Goal: Transaction & Acquisition: Purchase product/service

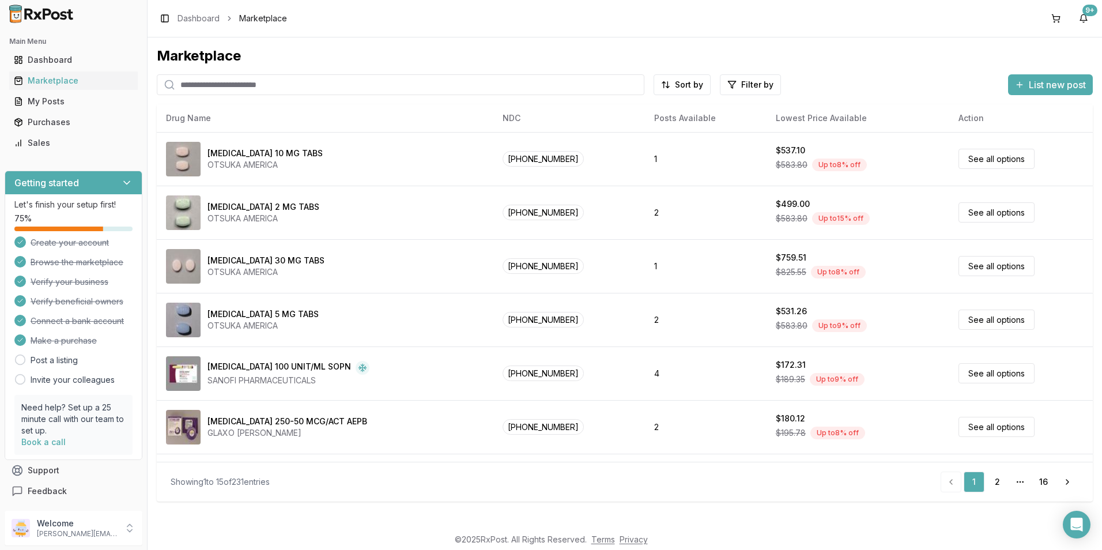
click at [213, 82] on input "search" at bounding box center [401, 84] width 488 height 21
type input "*******"
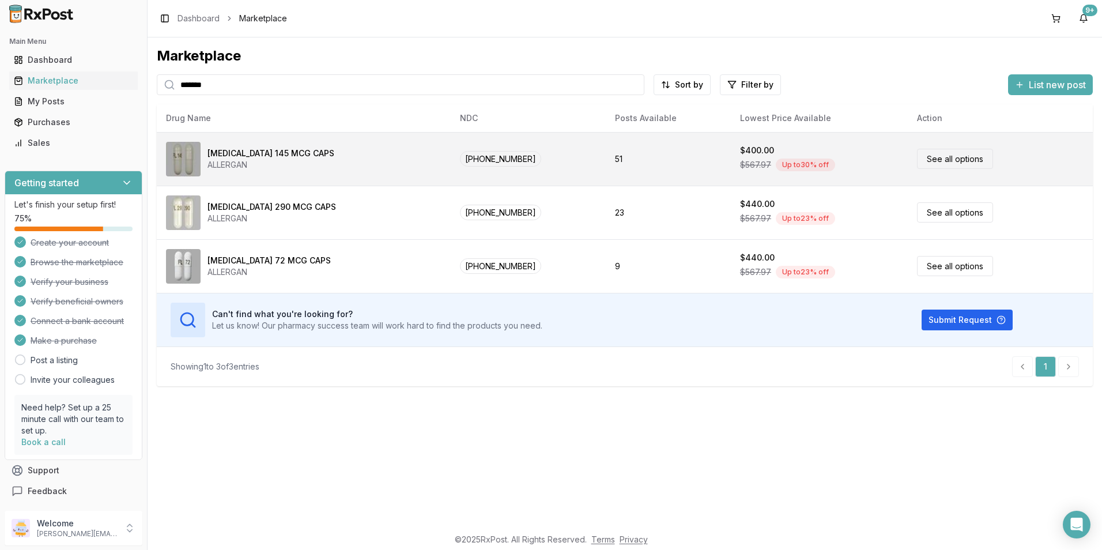
click at [740, 156] on div "$567.97 Up to 30 % off" at bounding box center [819, 164] width 159 height 17
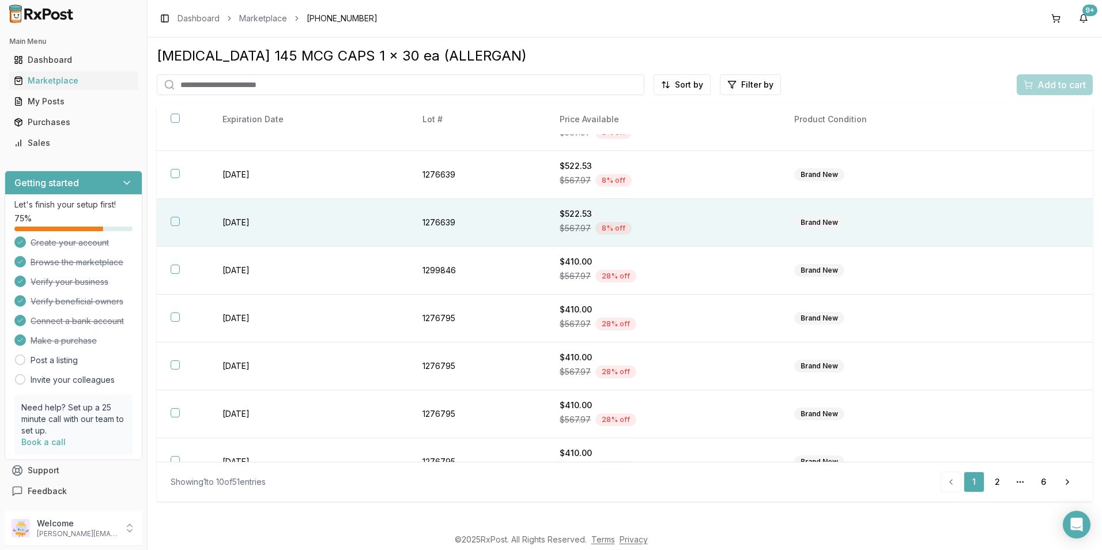
scroll to position [151, 0]
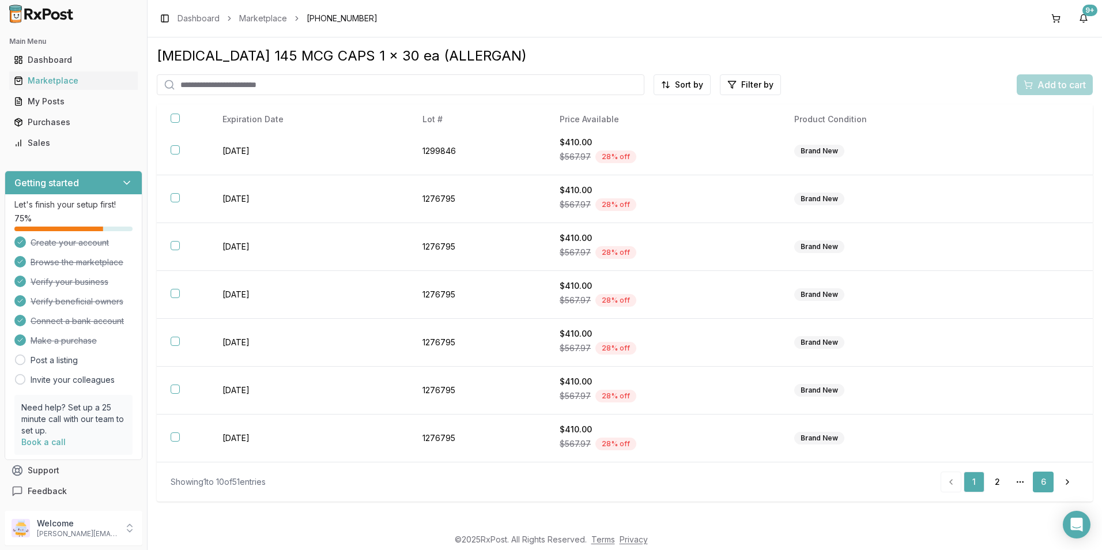
click at [1035, 482] on link "6" at bounding box center [1043, 482] width 21 height 21
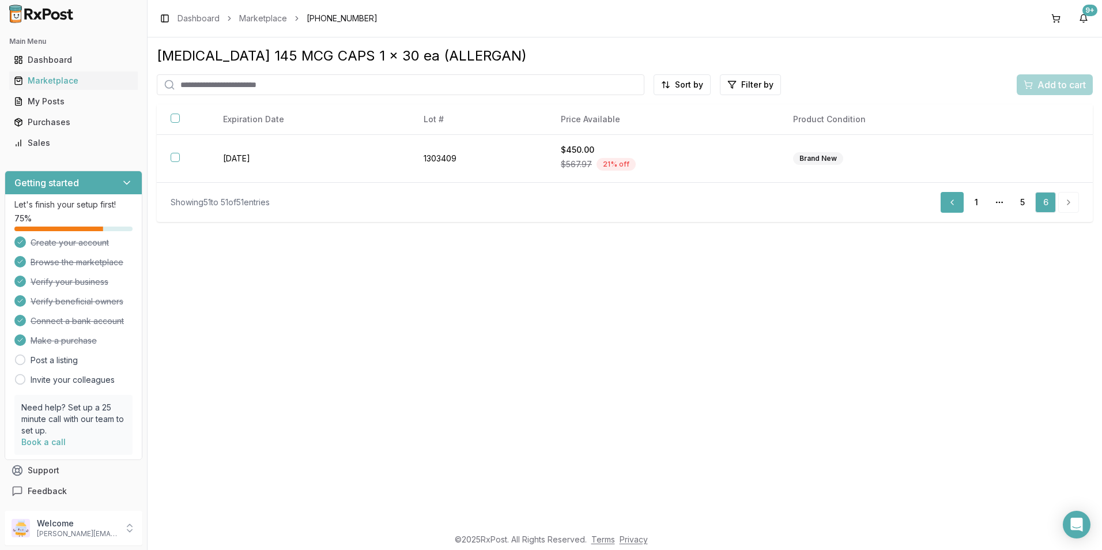
click at [957, 203] on link "Previous" at bounding box center [952, 202] width 23 height 21
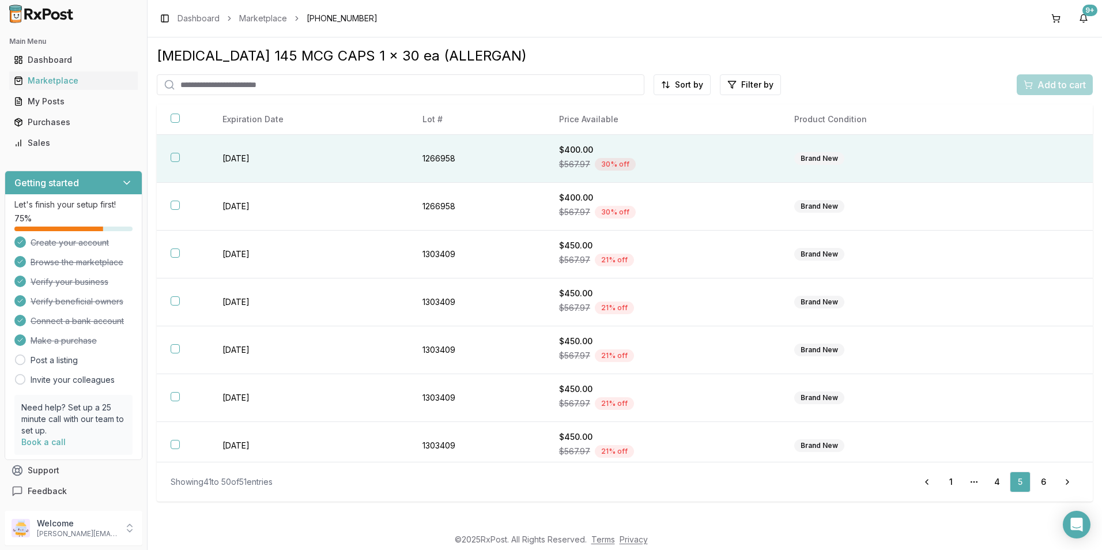
click at [174, 154] on button "button" at bounding box center [175, 157] width 9 height 9
click at [1054, 85] on span "Add to cart" at bounding box center [1062, 85] width 48 height 14
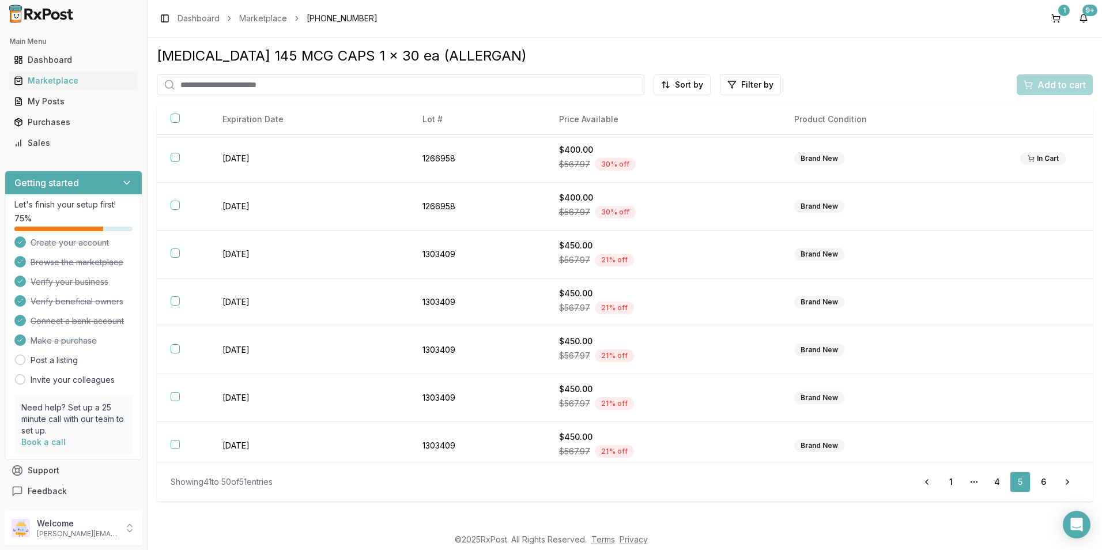
click at [245, 90] on input "search" at bounding box center [401, 84] width 488 height 21
type input "*********"
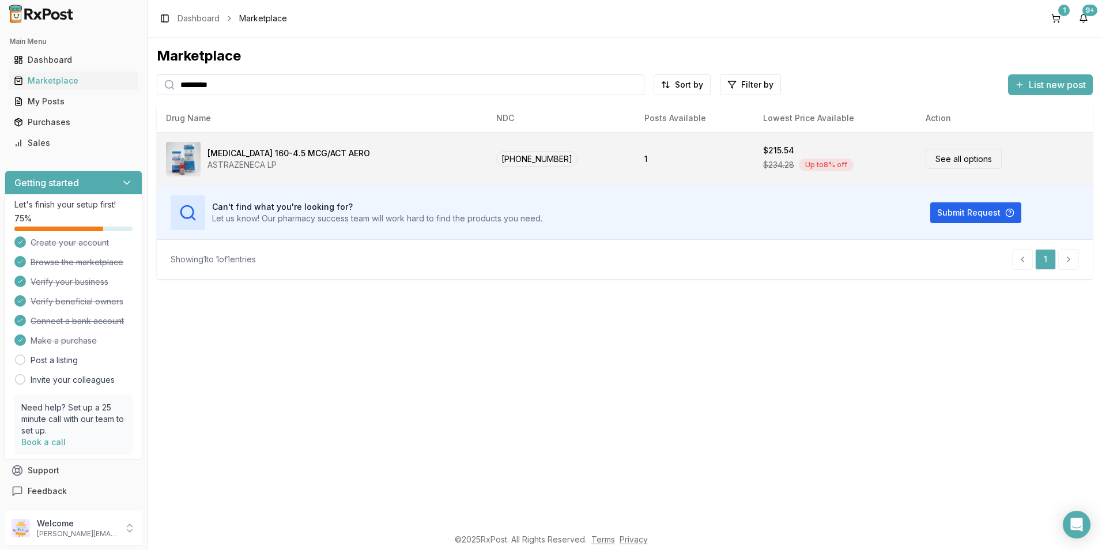
click at [348, 170] on div "[MEDICAL_DATA] 160-4.5 MCG/ACT AERO ASTRAZENECA LP" at bounding box center [322, 159] width 312 height 35
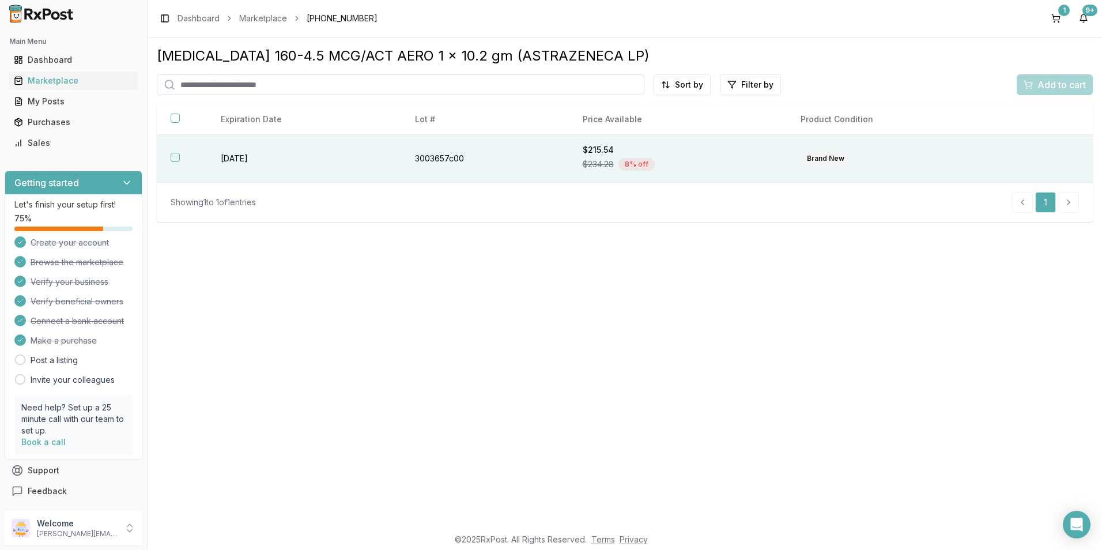
click at [179, 156] on button "button" at bounding box center [175, 157] width 9 height 9
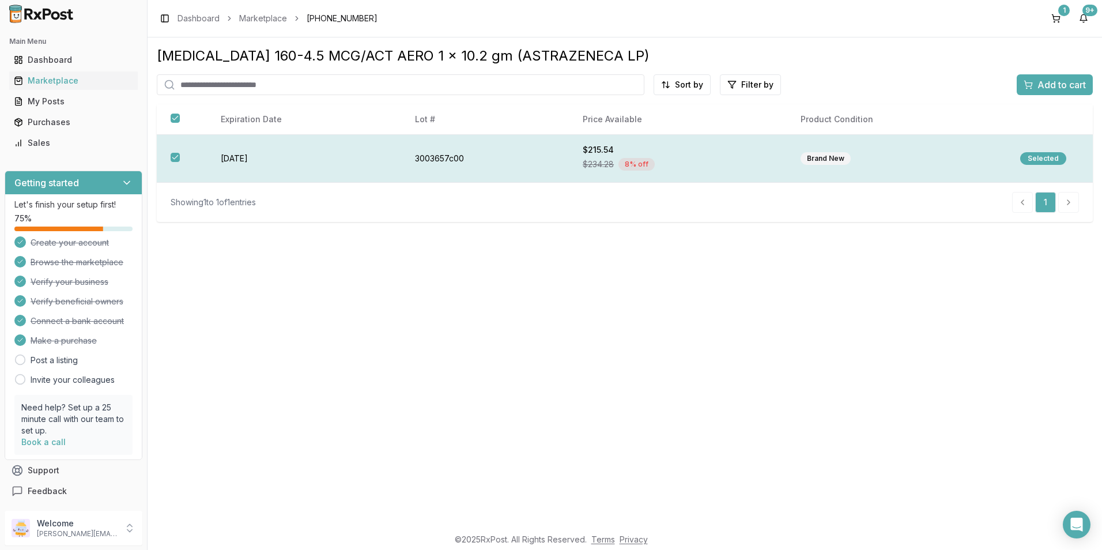
click at [1042, 158] on div "Selected" at bounding box center [1043, 158] width 46 height 13
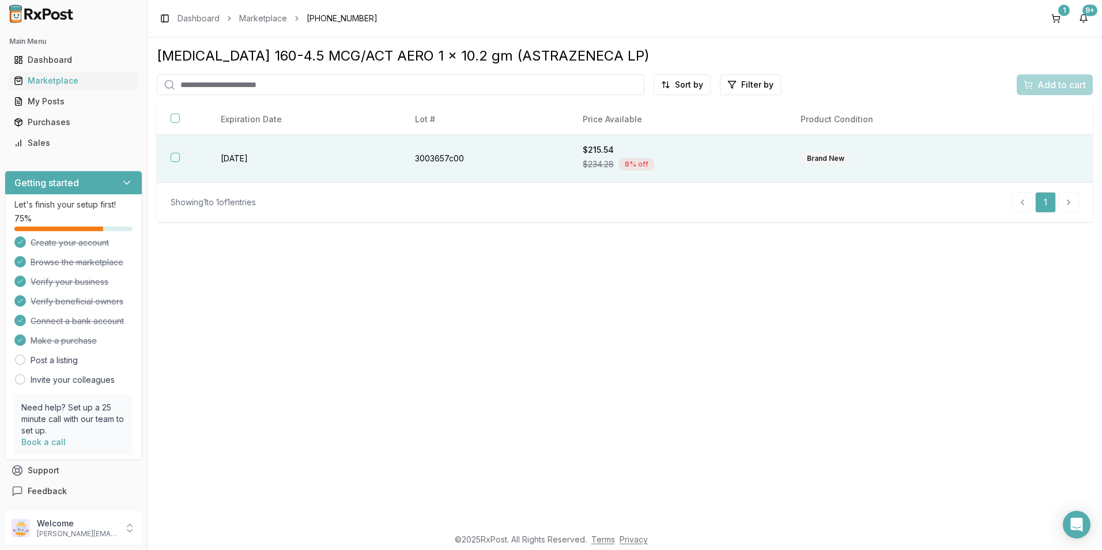
click at [179, 160] on button "button" at bounding box center [175, 157] width 9 height 9
click at [1073, 87] on span "Add to cart" at bounding box center [1062, 85] width 48 height 14
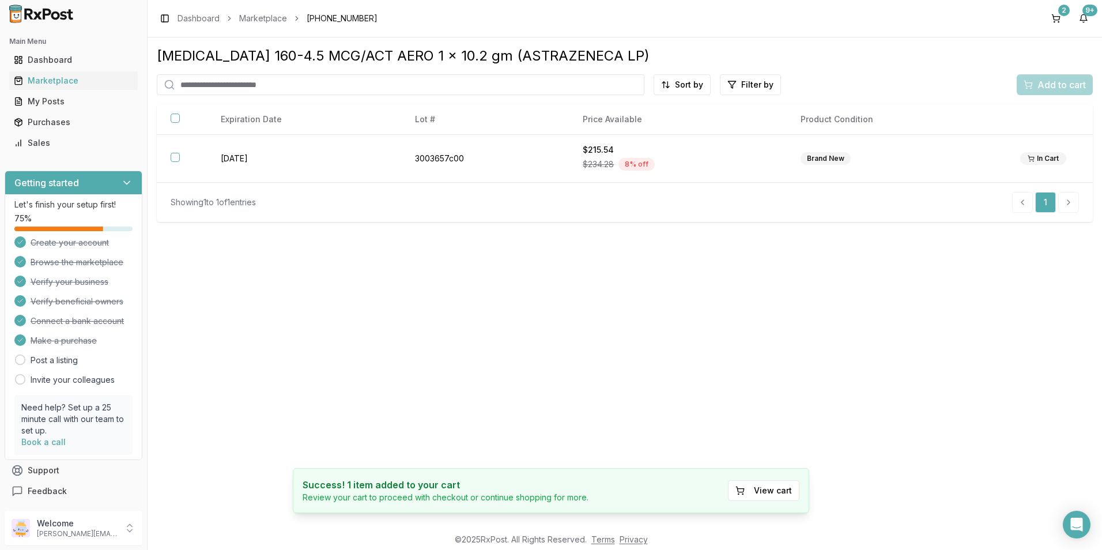
click at [199, 85] on input "search" at bounding box center [401, 84] width 488 height 21
type input "*******"
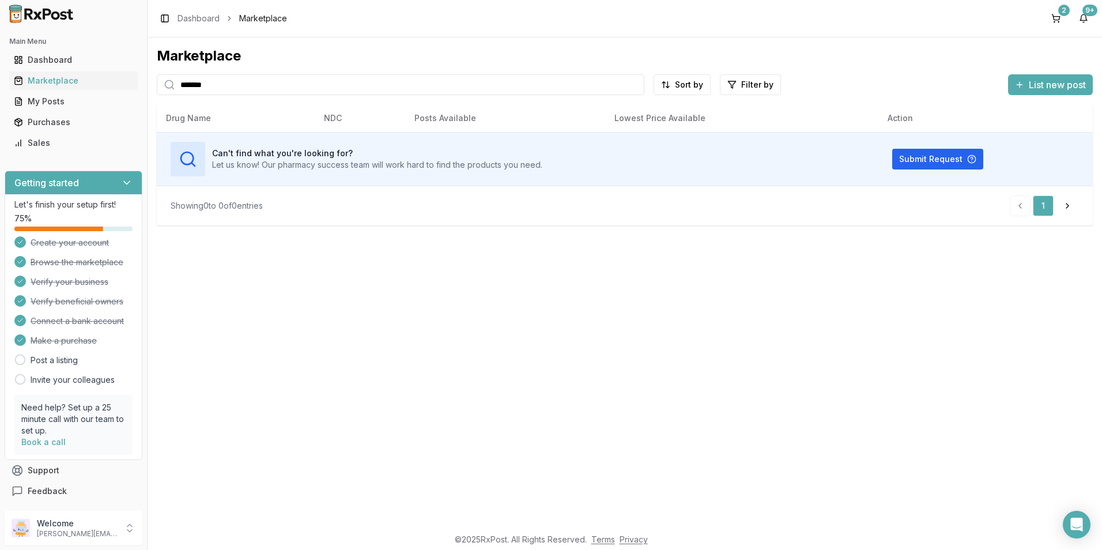
drag, startPoint x: 231, startPoint y: 82, endPoint x: 173, endPoint y: 85, distance: 57.7
click at [173, 85] on div "*******" at bounding box center [401, 84] width 488 height 21
drag, startPoint x: 205, startPoint y: 81, endPoint x: 133, endPoint y: 77, distance: 71.6
click at [133, 77] on div "Main Menu Dashboard Marketplace My Posts Purchases Sales Getting started Let's …" at bounding box center [551, 275] width 1102 height 550
type input "*******"
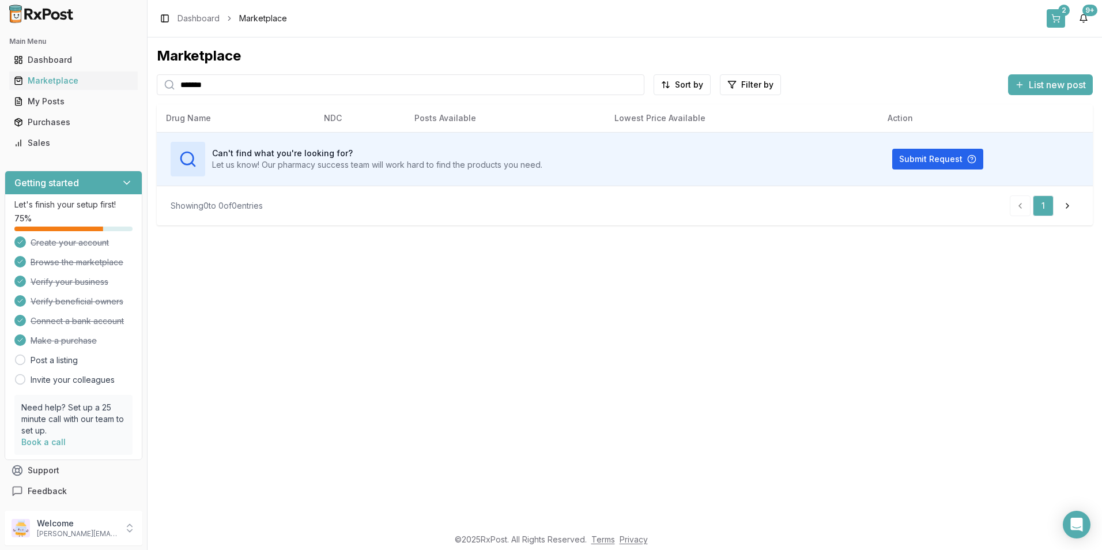
click at [1051, 16] on button "2" at bounding box center [1056, 18] width 18 height 18
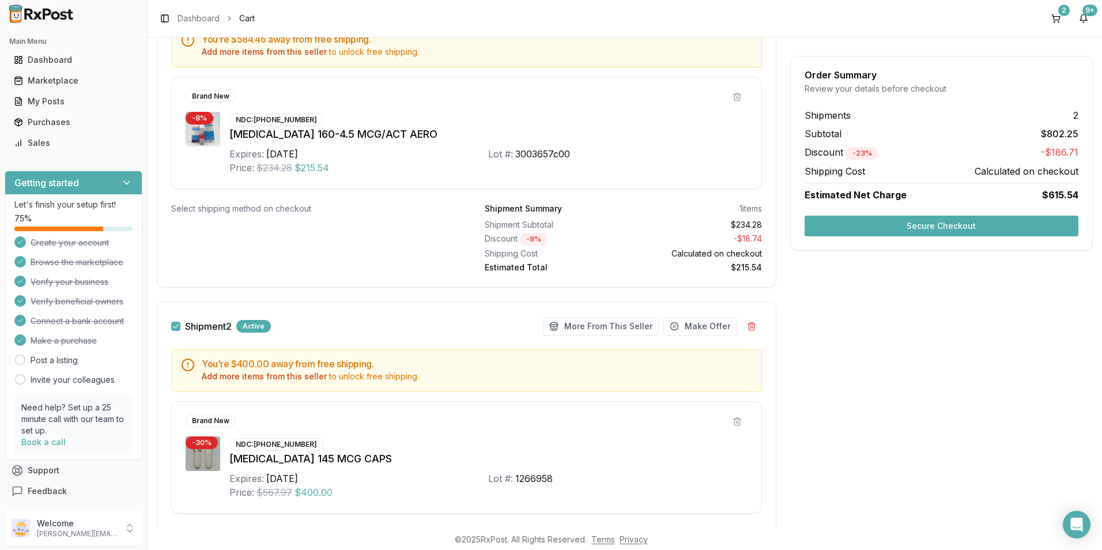
scroll to position [358, 0]
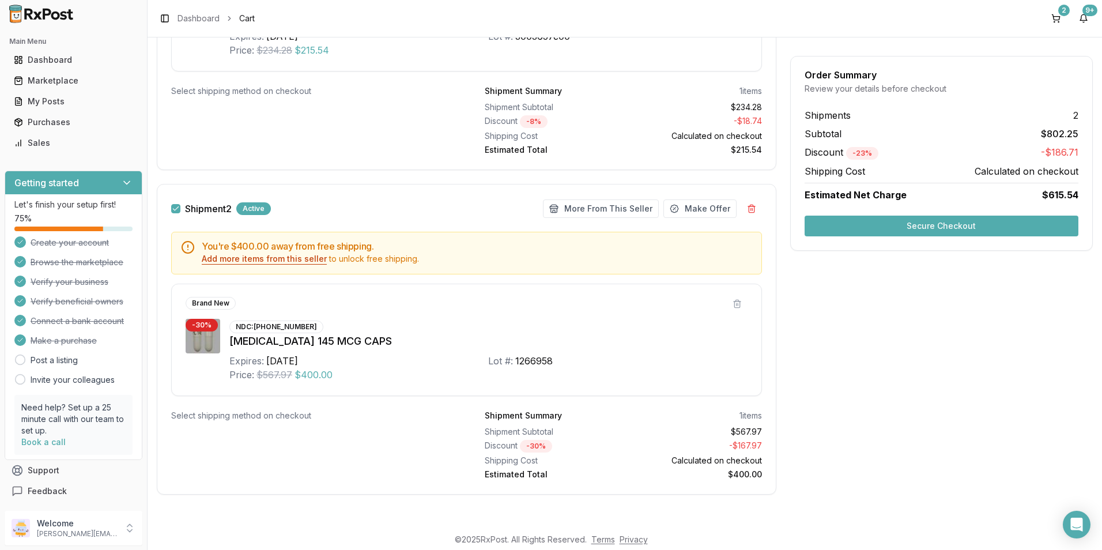
click at [299, 257] on button "Add more items from this seller" at bounding box center [264, 259] width 125 height 12
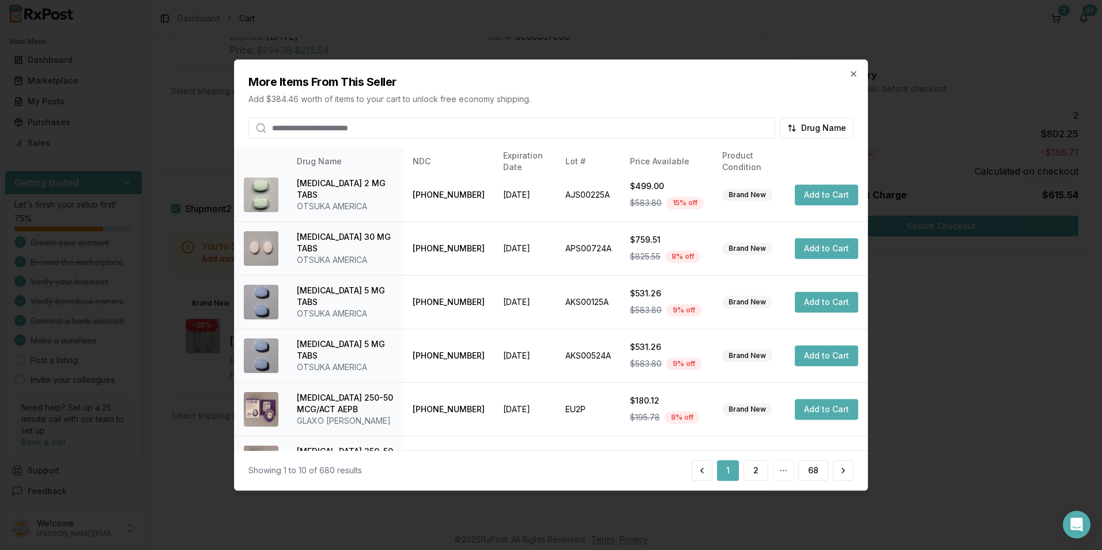
scroll to position [261, 0]
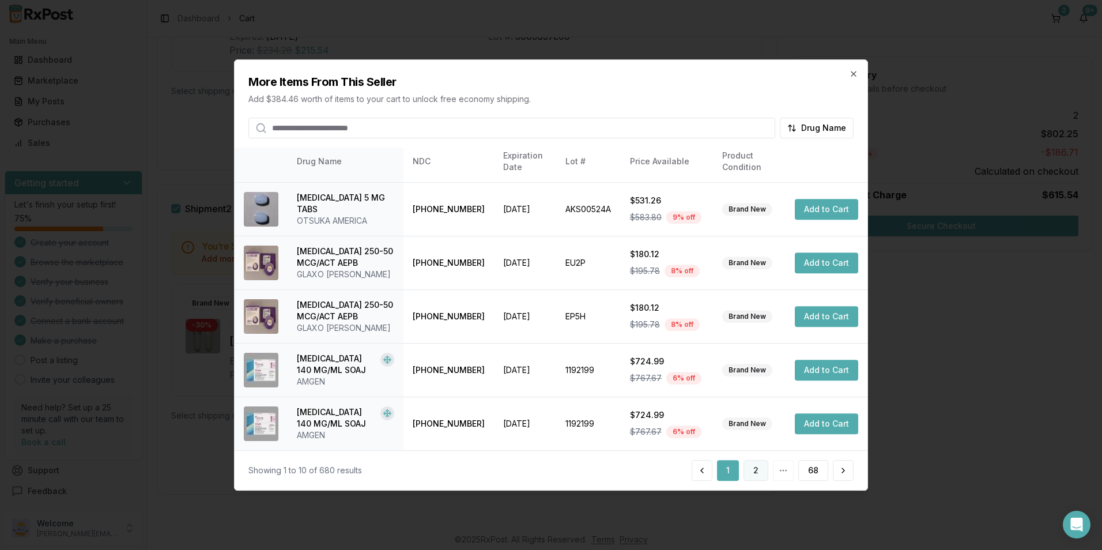
click at [757, 468] on button "2" at bounding box center [756, 470] width 25 height 21
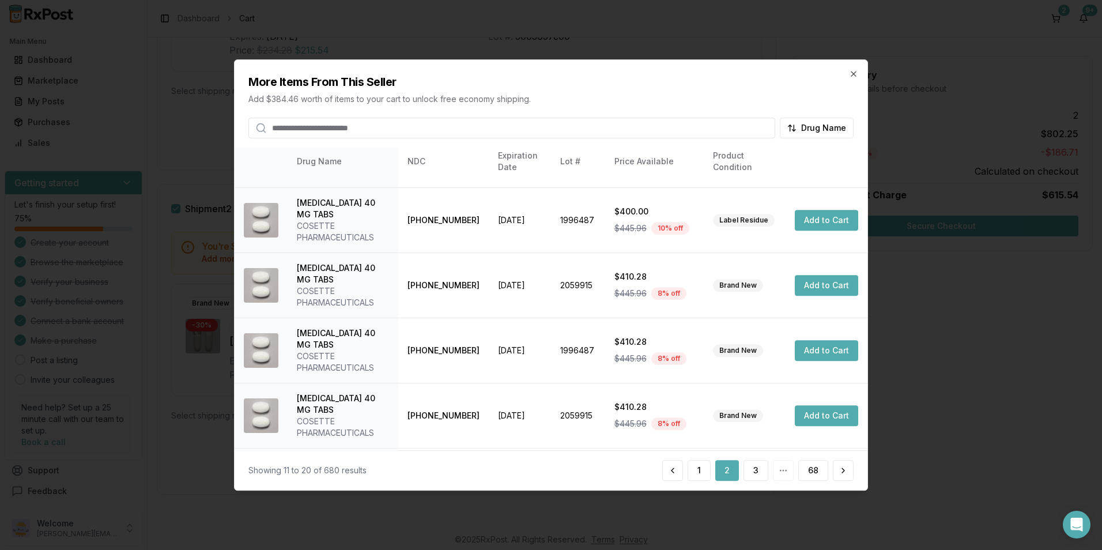
scroll to position [273, 0]
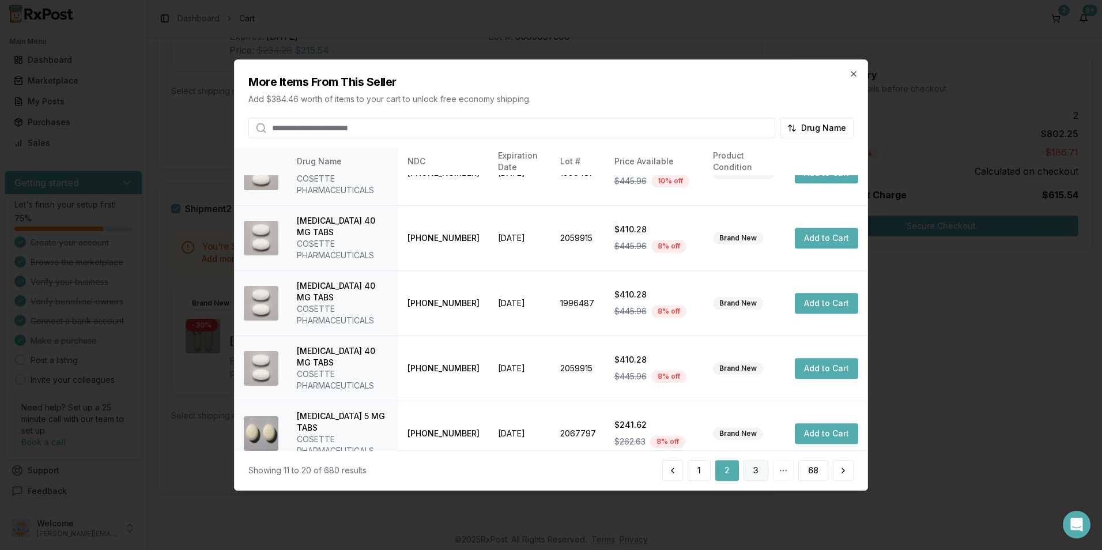
click at [756, 466] on button "3" at bounding box center [756, 470] width 25 height 21
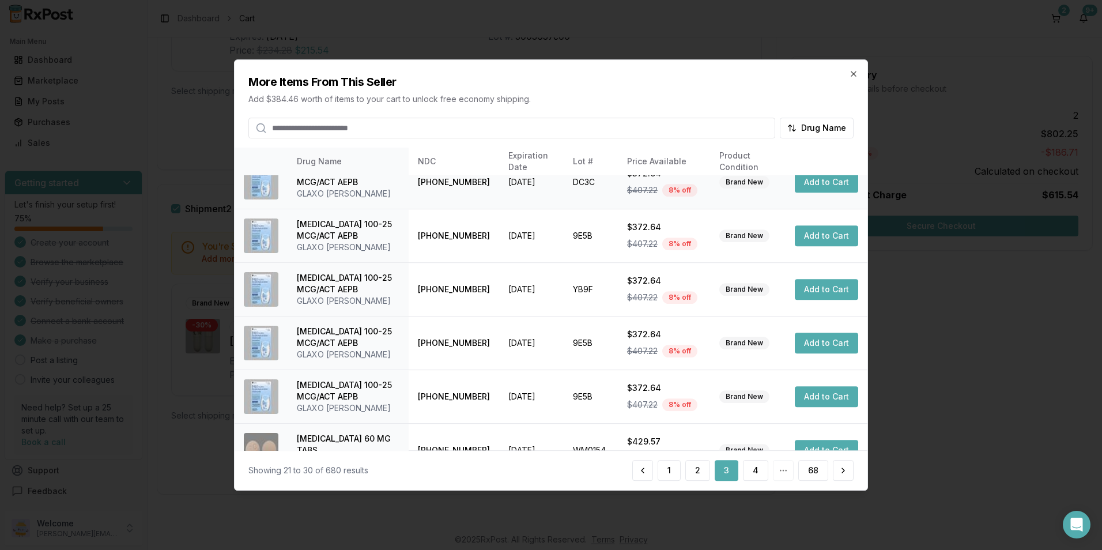
scroll to position [307, 0]
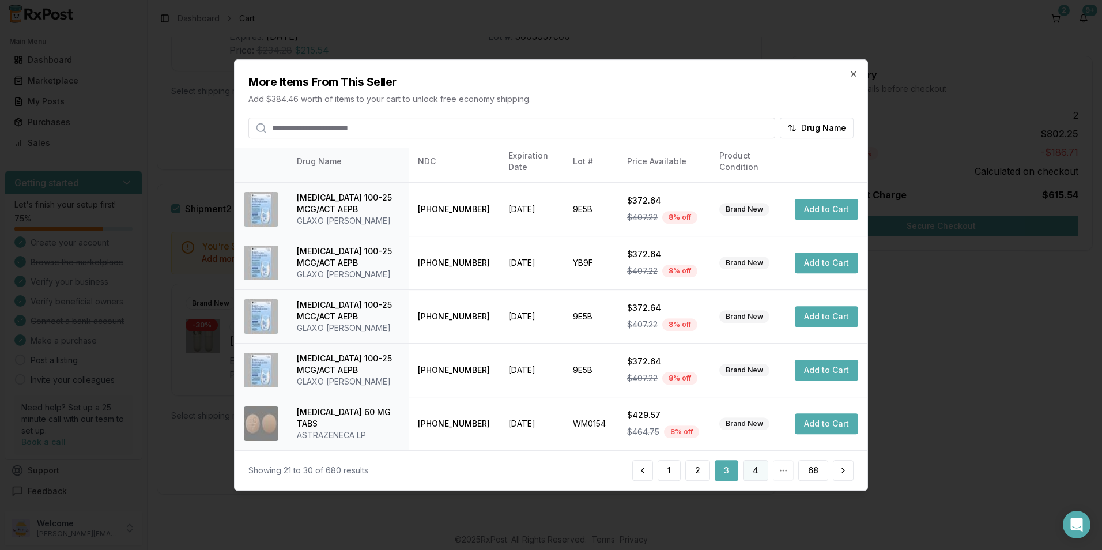
click at [758, 469] on button "4" at bounding box center [755, 470] width 25 height 21
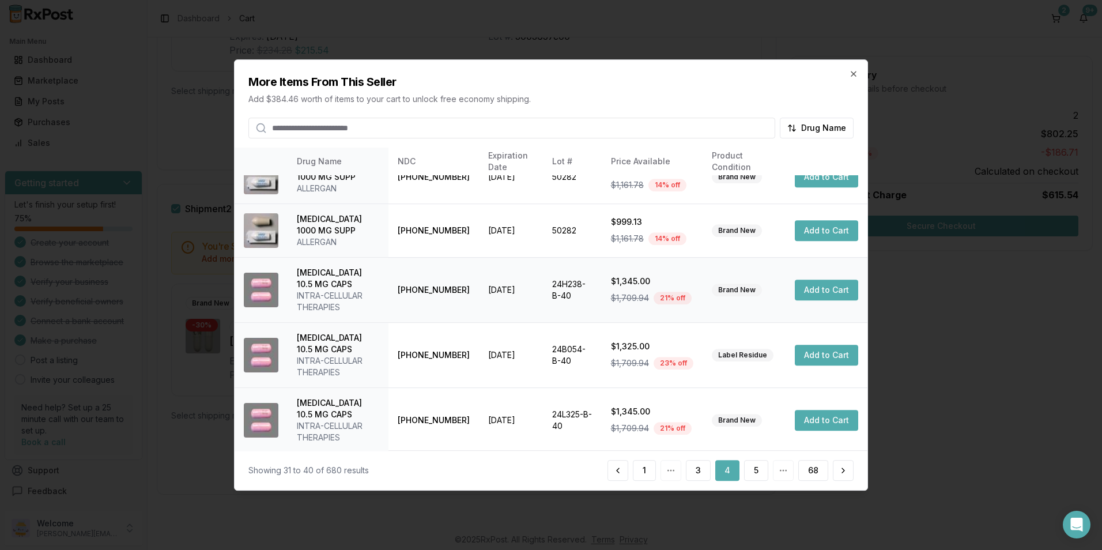
scroll to position [319, 0]
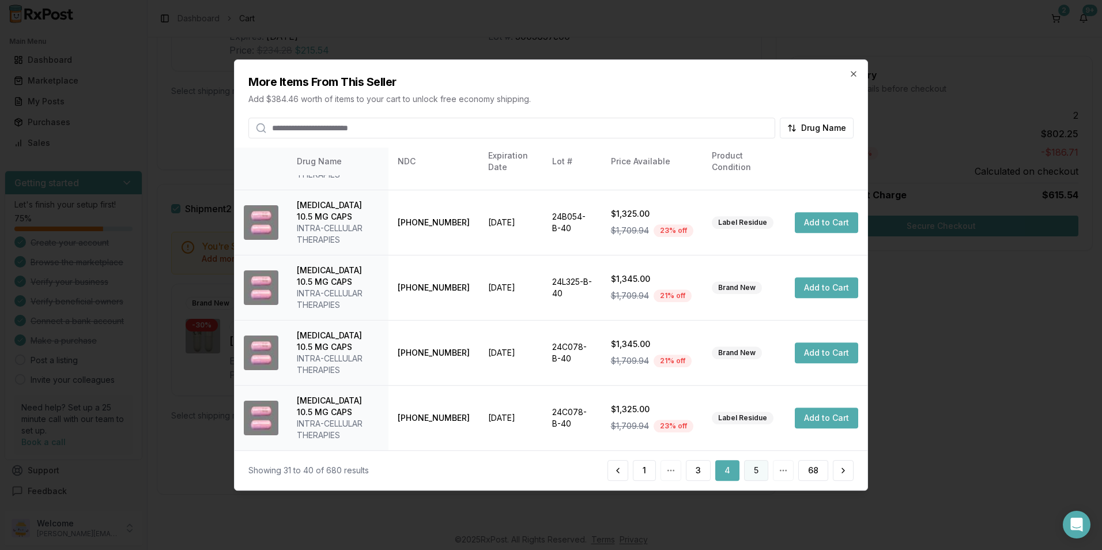
click at [755, 465] on button "5" at bounding box center [756, 470] width 24 height 21
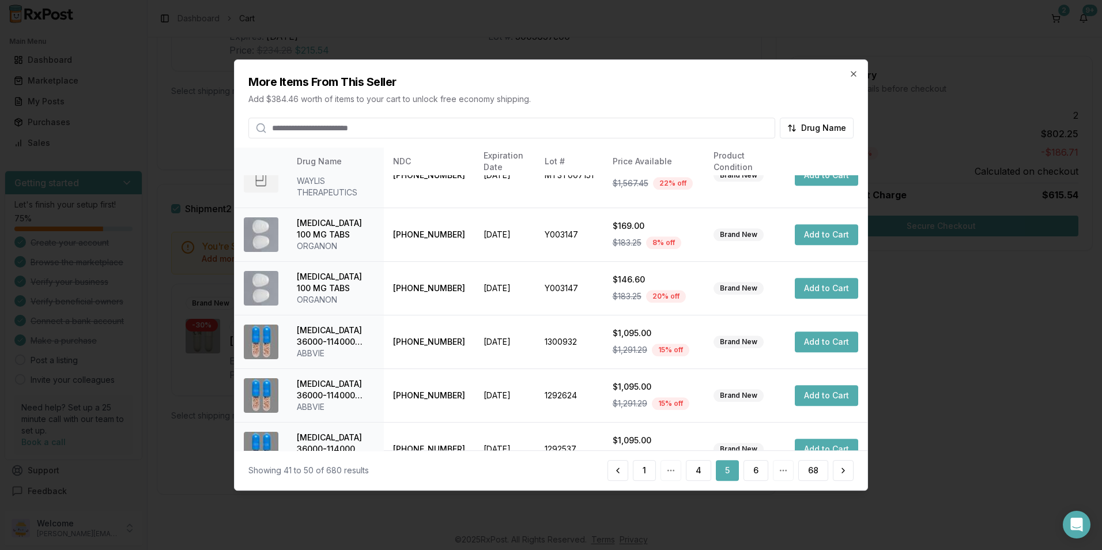
scroll to position [296, 0]
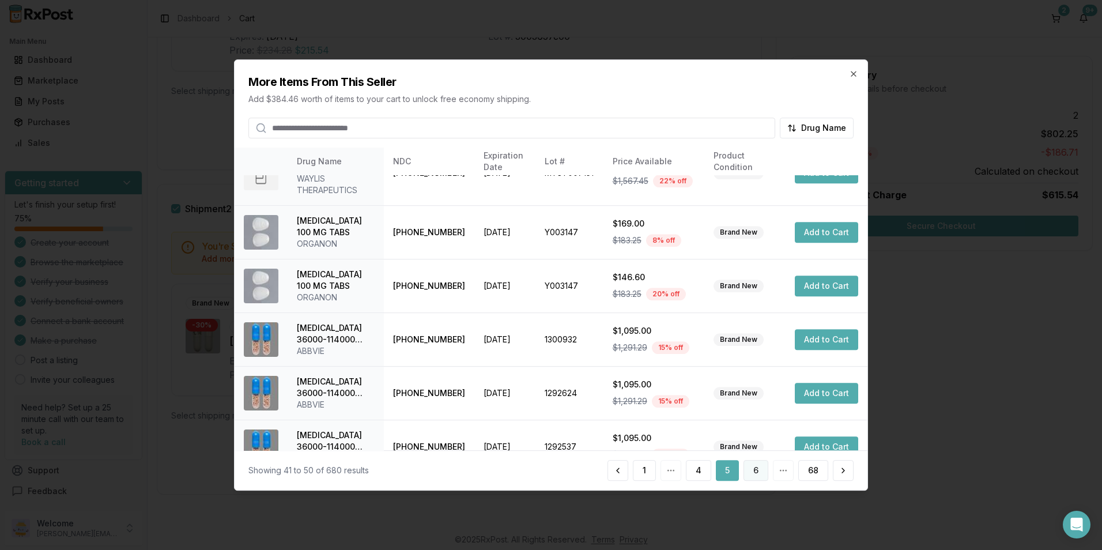
click at [756, 478] on button "6" at bounding box center [756, 470] width 25 height 21
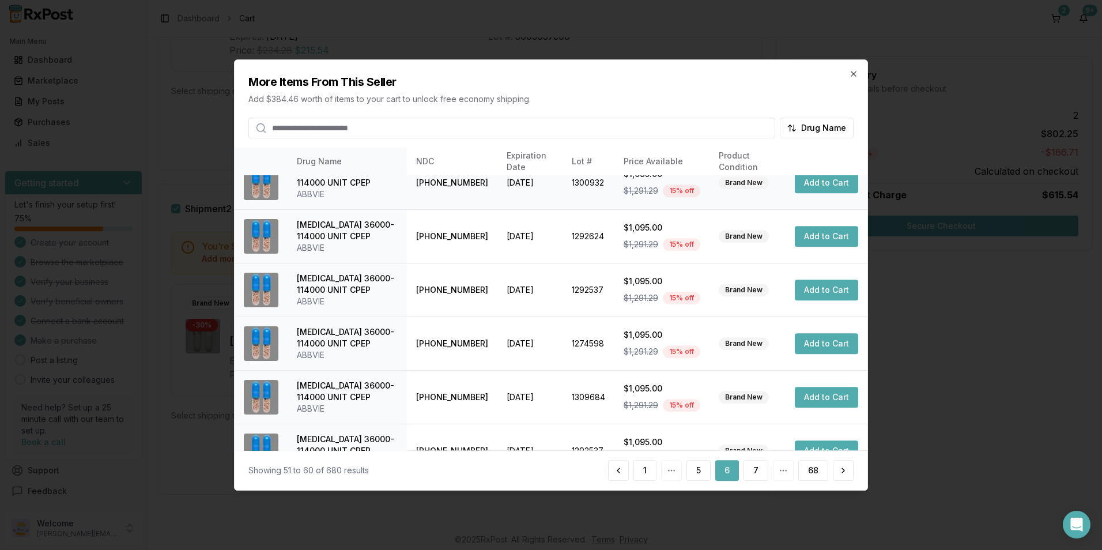
scroll to position [261, 0]
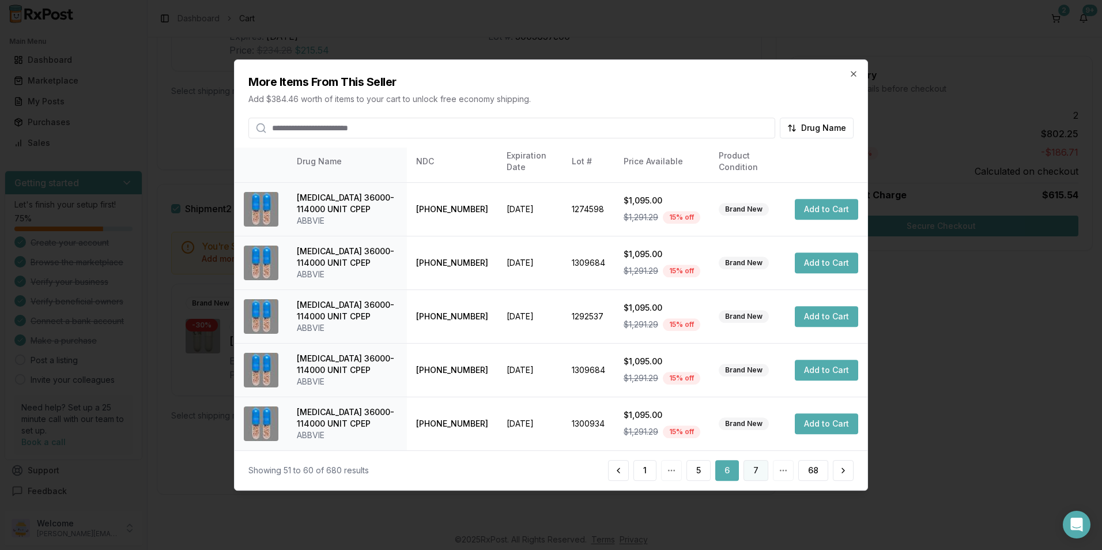
click at [752, 469] on button "7" at bounding box center [756, 470] width 25 height 21
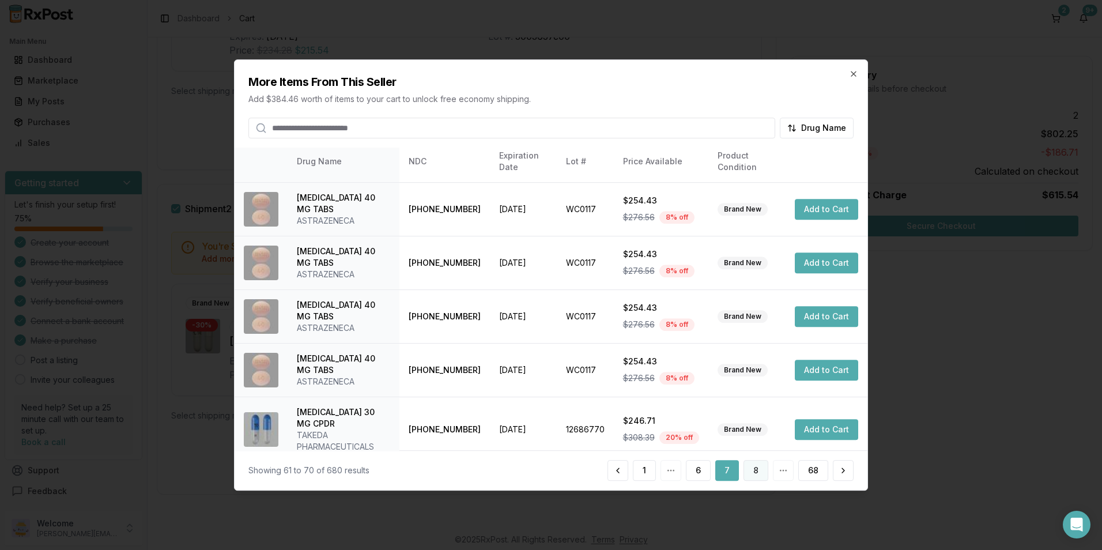
click at [754, 468] on button "8" at bounding box center [756, 470] width 25 height 21
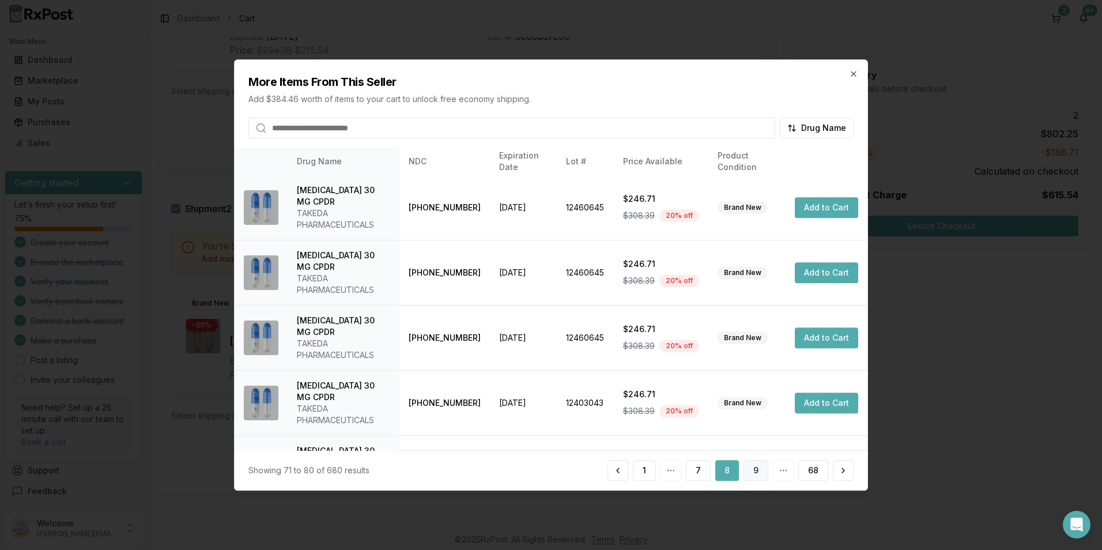
click at [753, 469] on button "9" at bounding box center [756, 470] width 25 height 21
click at [760, 470] on button "10" at bounding box center [754, 470] width 28 height 21
click at [760, 472] on button "11" at bounding box center [755, 470] width 27 height 21
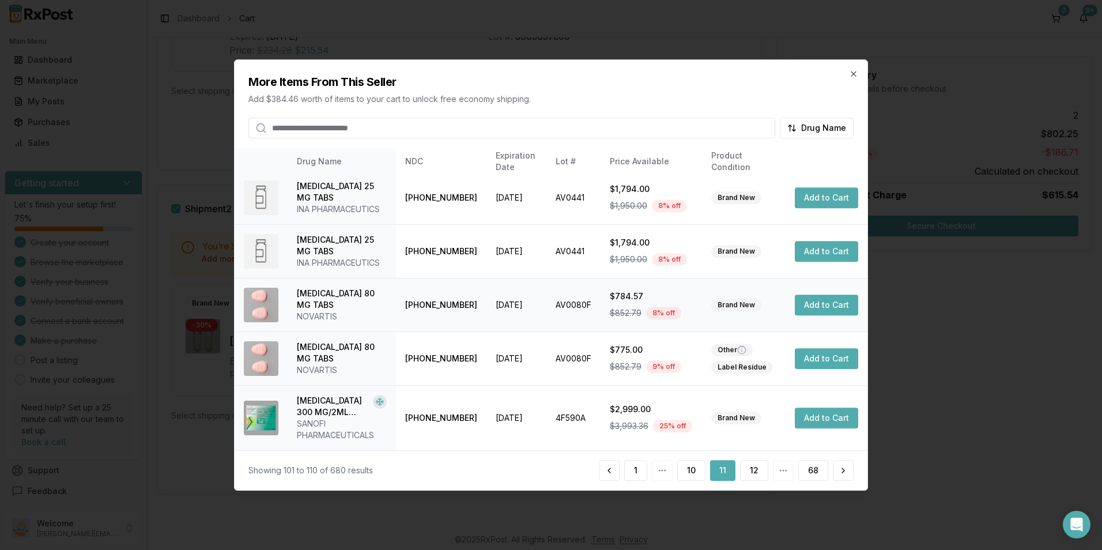
scroll to position [307, 0]
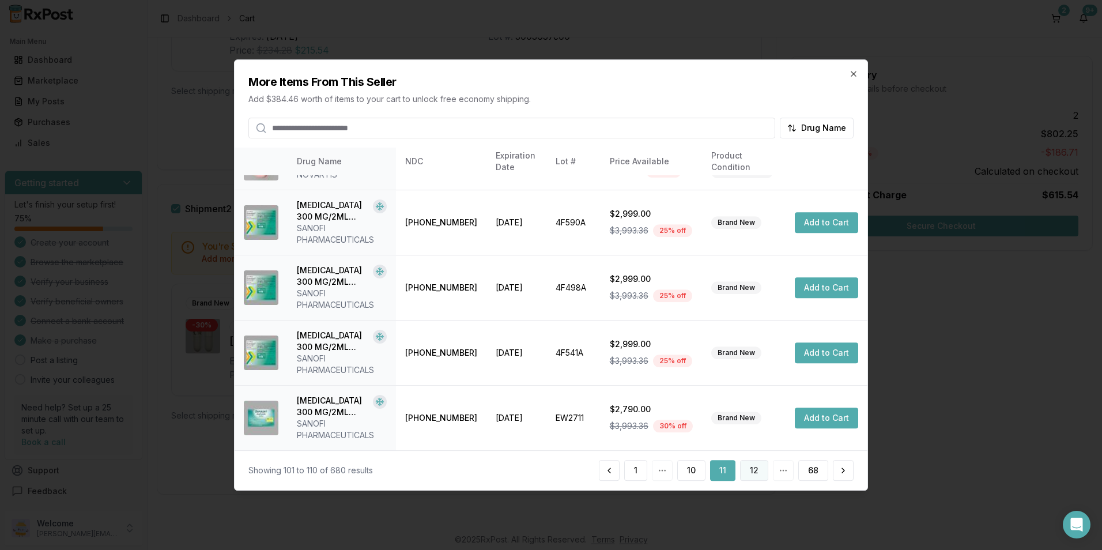
click at [764, 466] on button "12" at bounding box center [754, 470] width 28 height 21
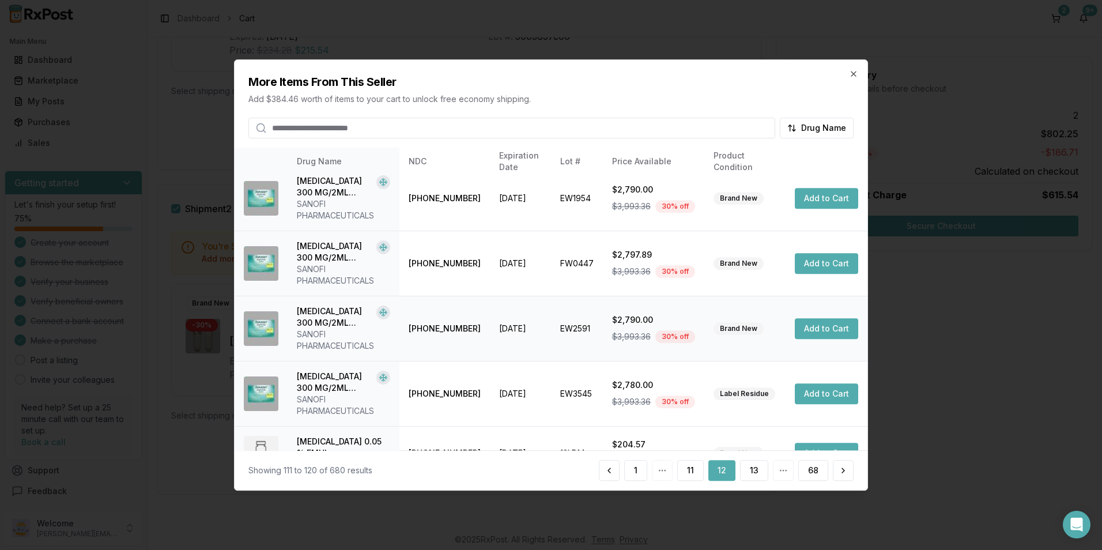
scroll to position [365, 0]
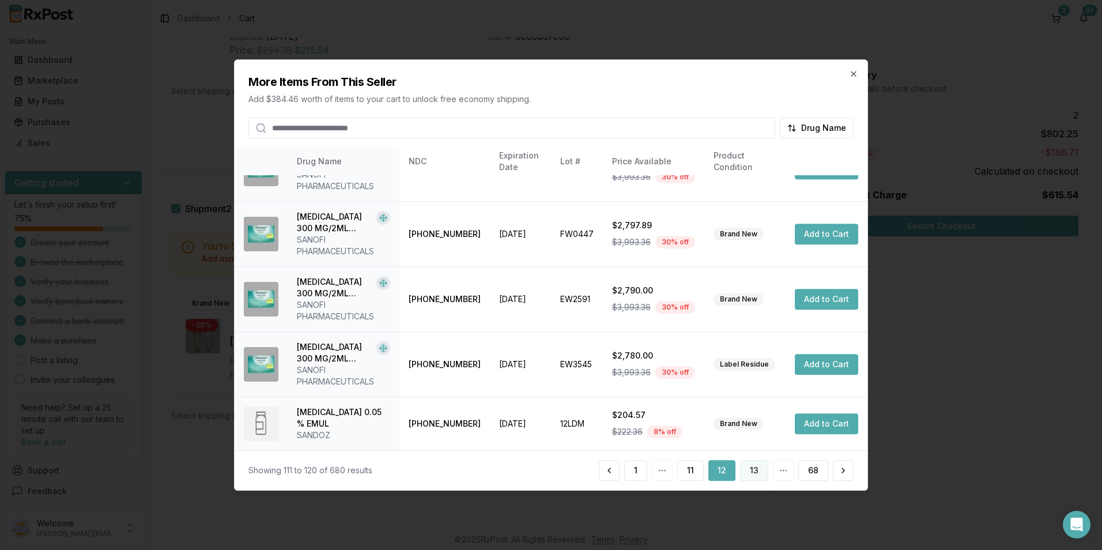
click at [755, 470] on button "13" at bounding box center [754, 470] width 28 height 21
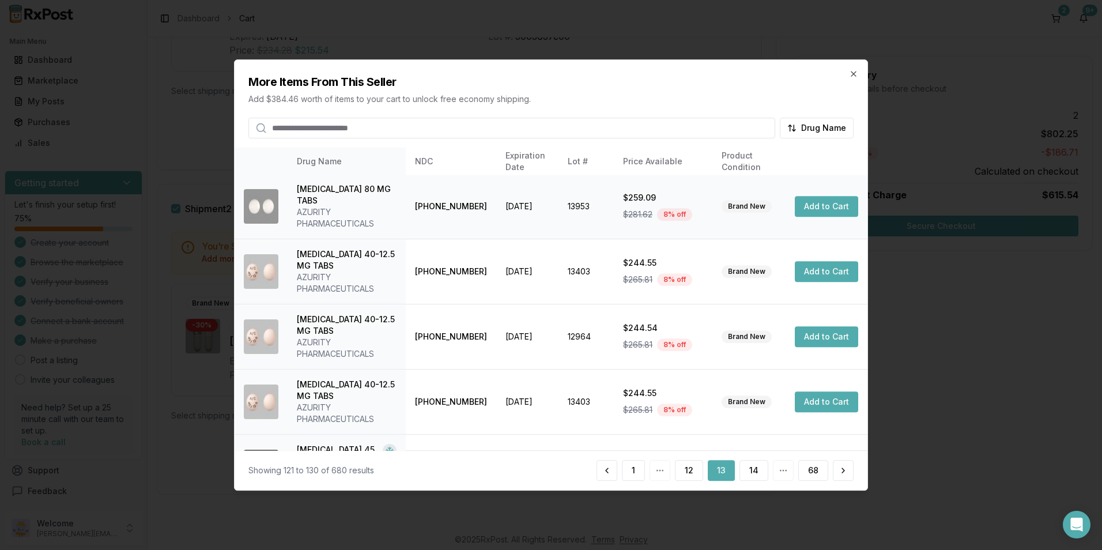
scroll to position [298, 0]
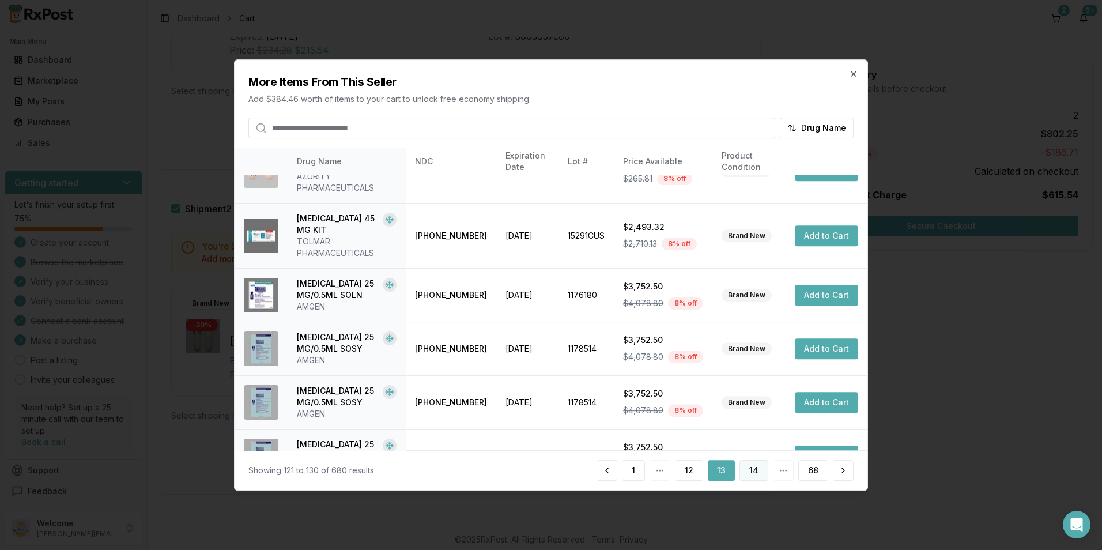
click at [758, 469] on button "14" at bounding box center [754, 470] width 29 height 21
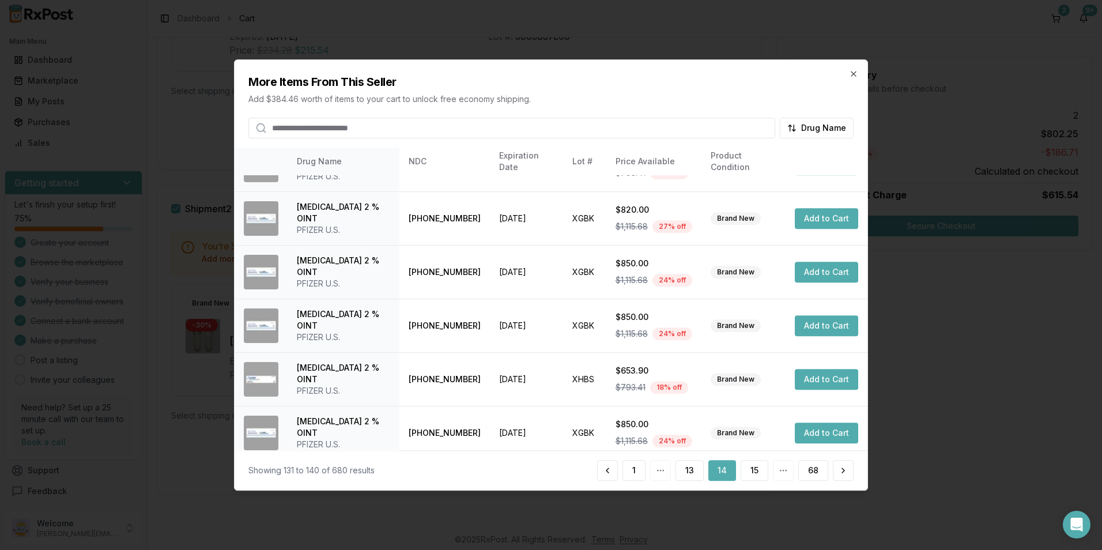
scroll to position [261, 0]
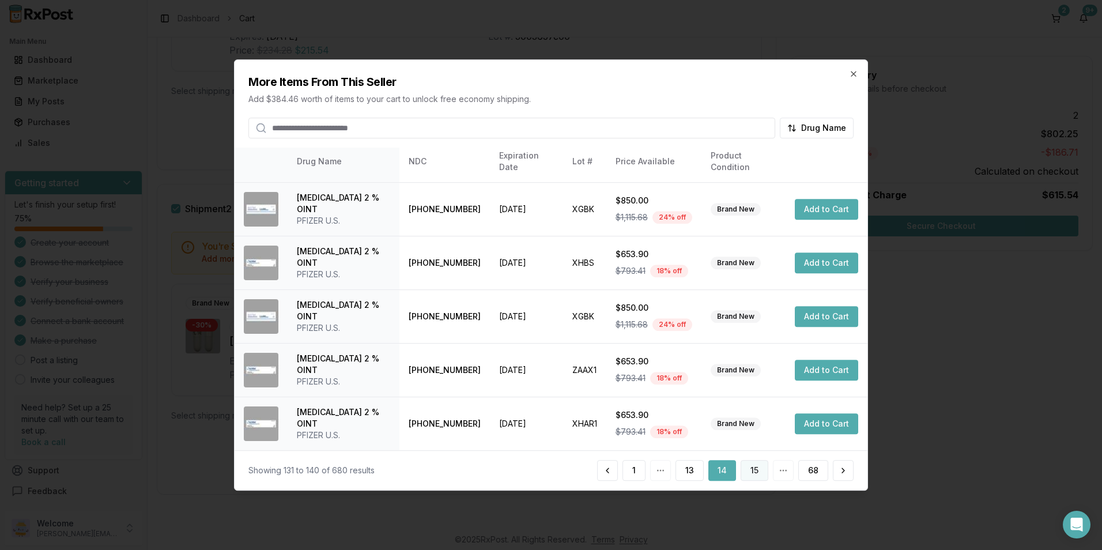
click at [751, 463] on button "15" at bounding box center [755, 470] width 28 height 21
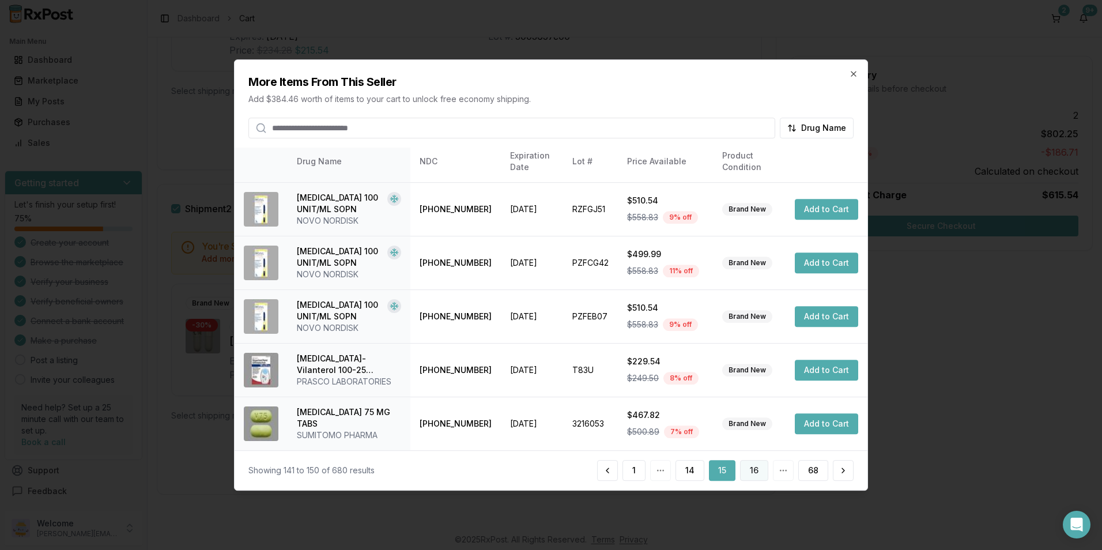
click at [752, 467] on button "16" at bounding box center [754, 470] width 28 height 21
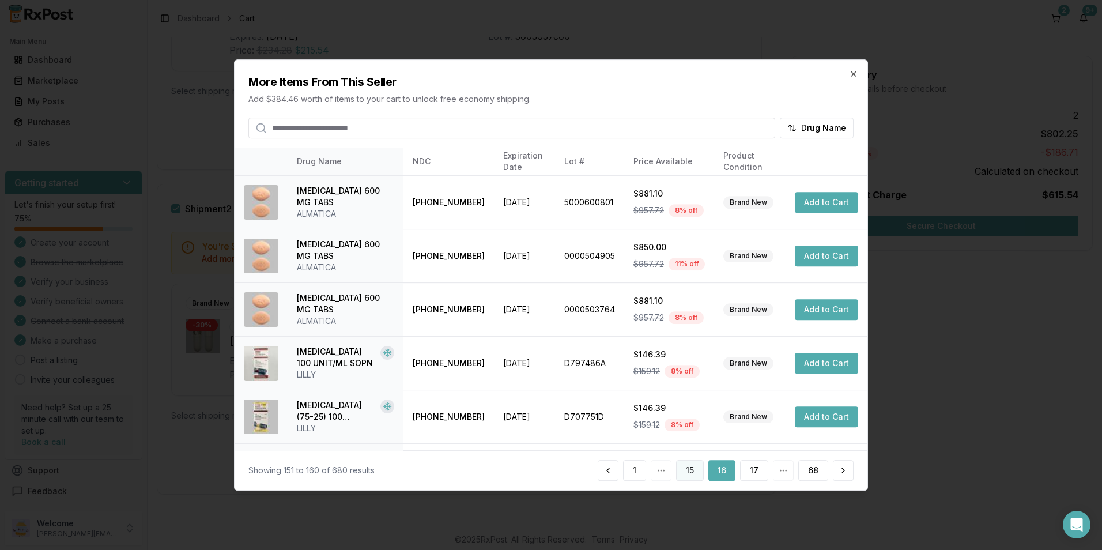
click at [696, 466] on button "15" at bounding box center [690, 470] width 28 height 21
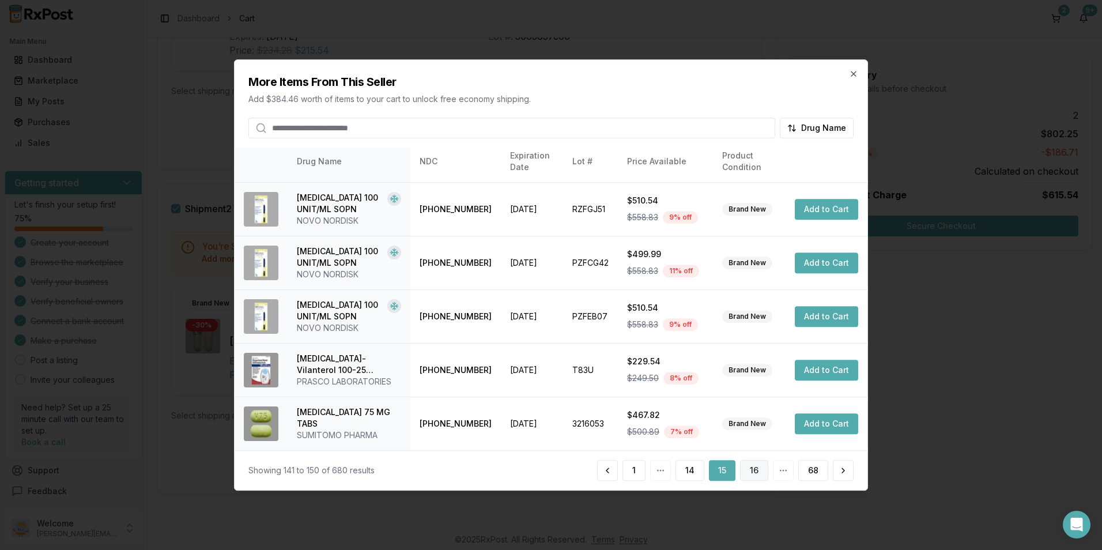
click at [749, 465] on button "16" at bounding box center [754, 470] width 28 height 21
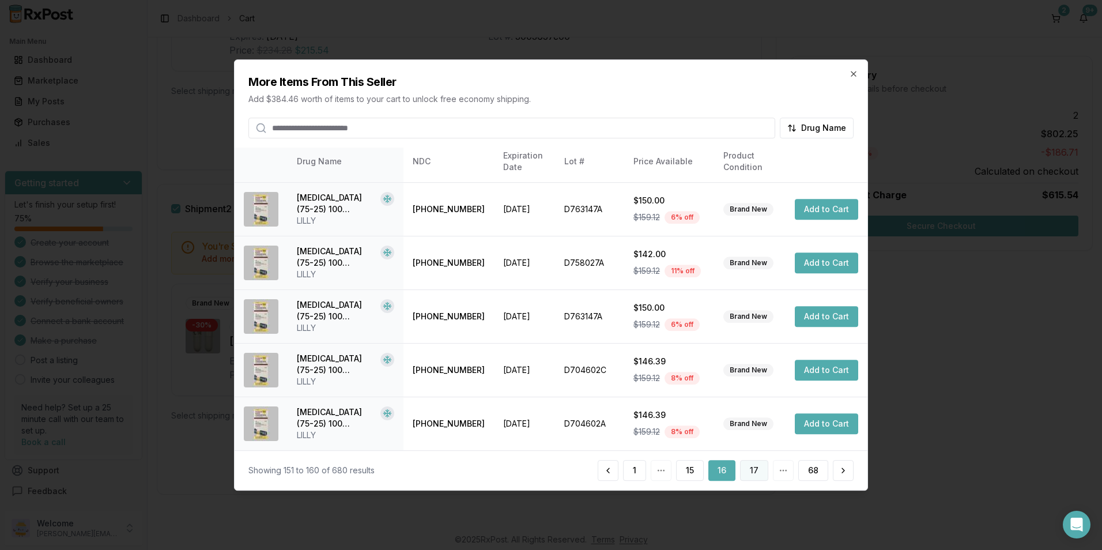
click at [748, 468] on button "17" at bounding box center [754, 470] width 28 height 21
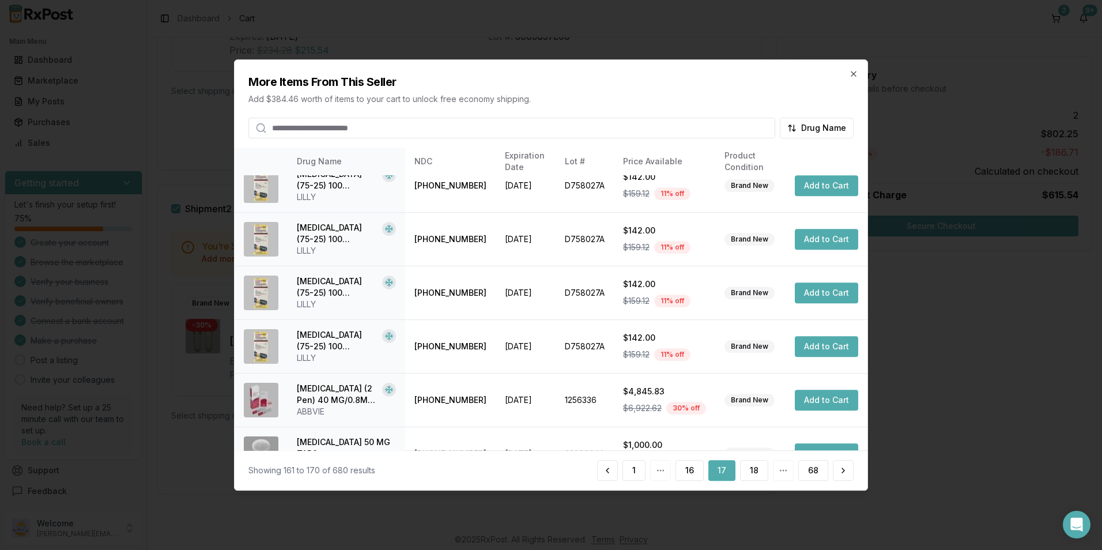
scroll to position [273, 0]
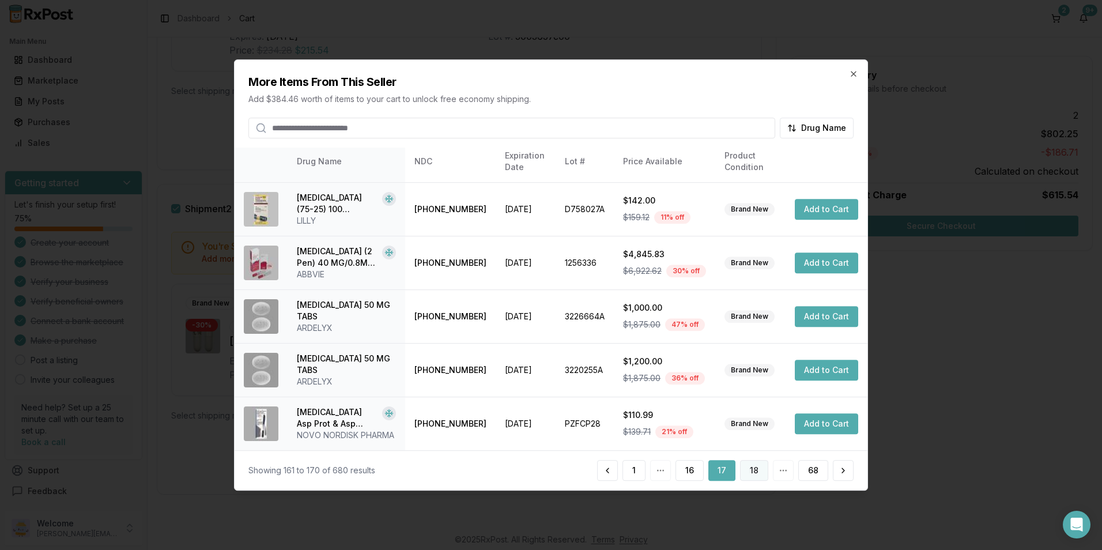
click at [752, 469] on button "18" at bounding box center [754, 470] width 28 height 21
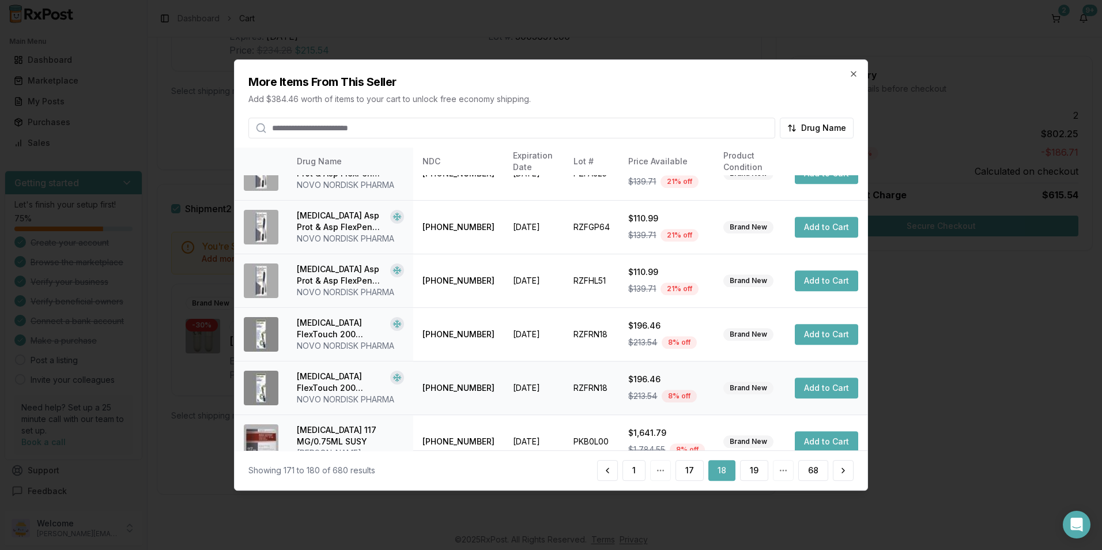
scroll to position [261, 0]
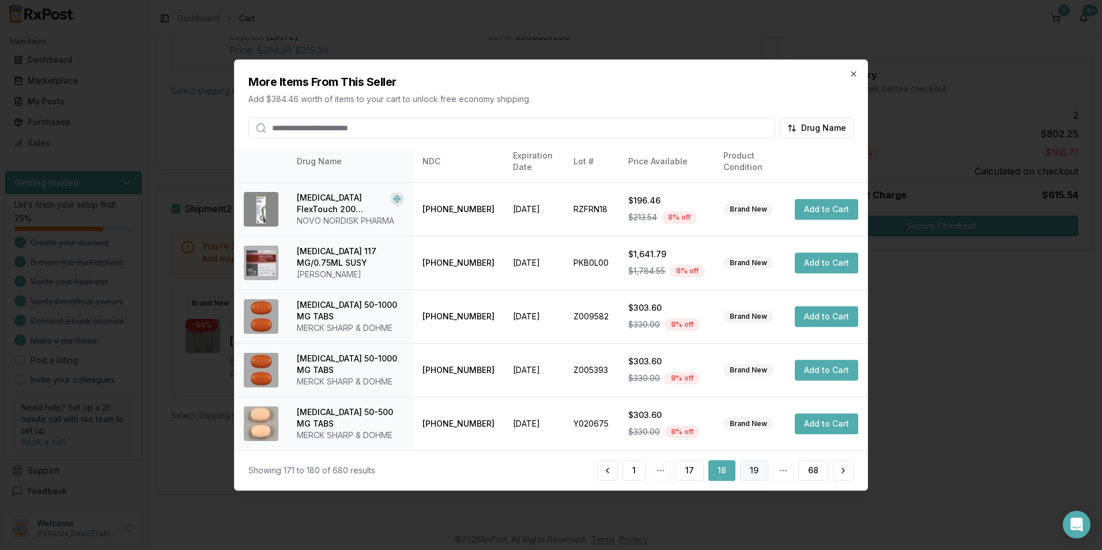
click at [754, 470] on button "19" at bounding box center [754, 470] width 28 height 21
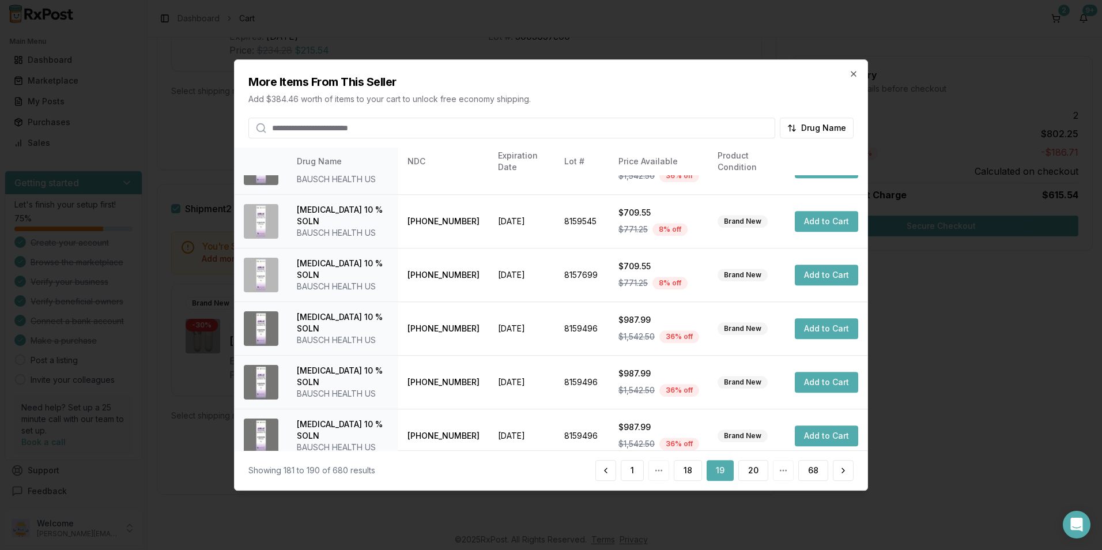
scroll to position [296, 0]
click at [746, 466] on button "20" at bounding box center [753, 470] width 30 height 21
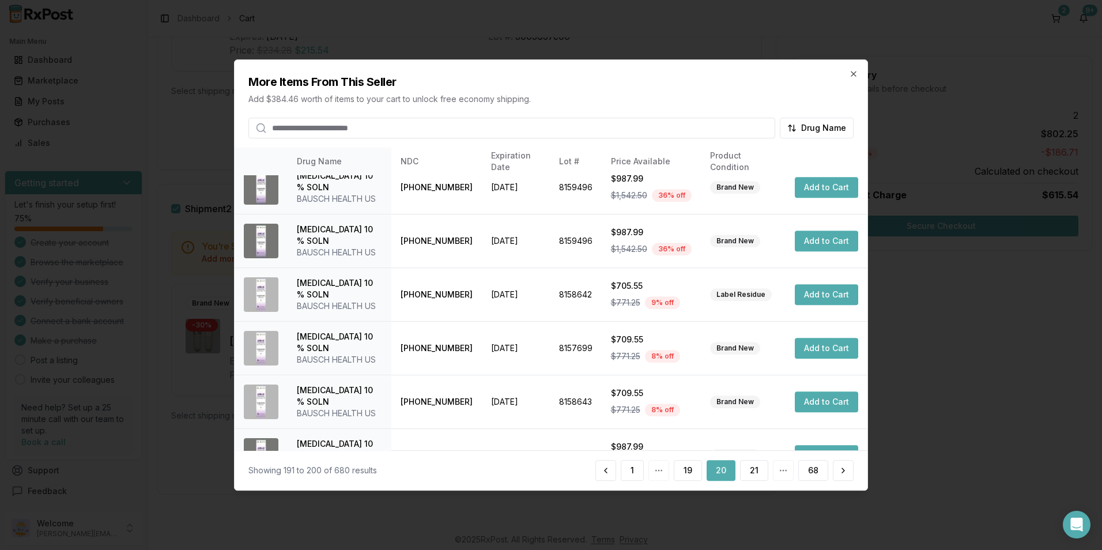
scroll to position [261, 0]
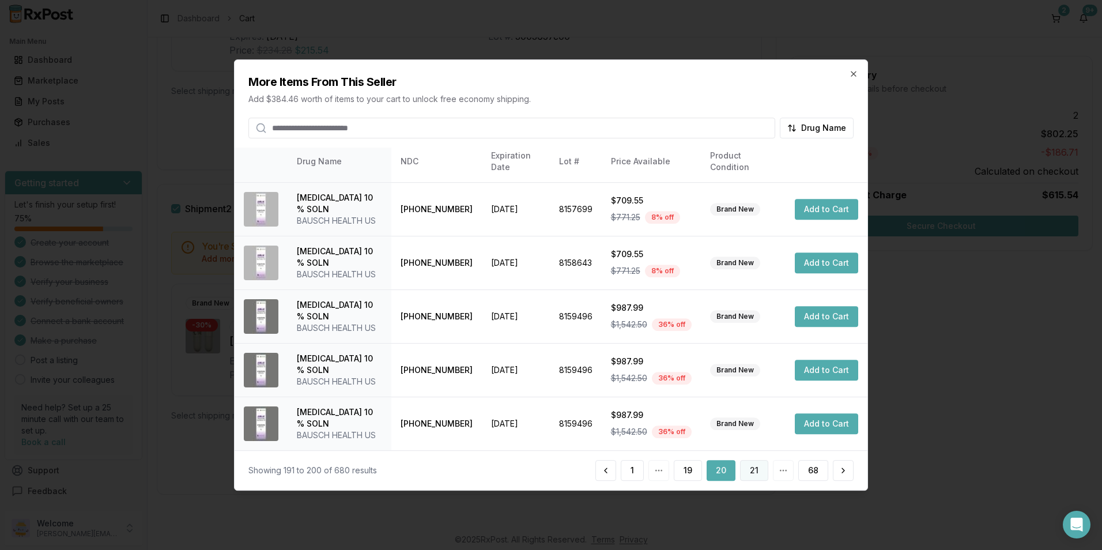
click at [748, 469] on button "21" at bounding box center [754, 470] width 28 height 21
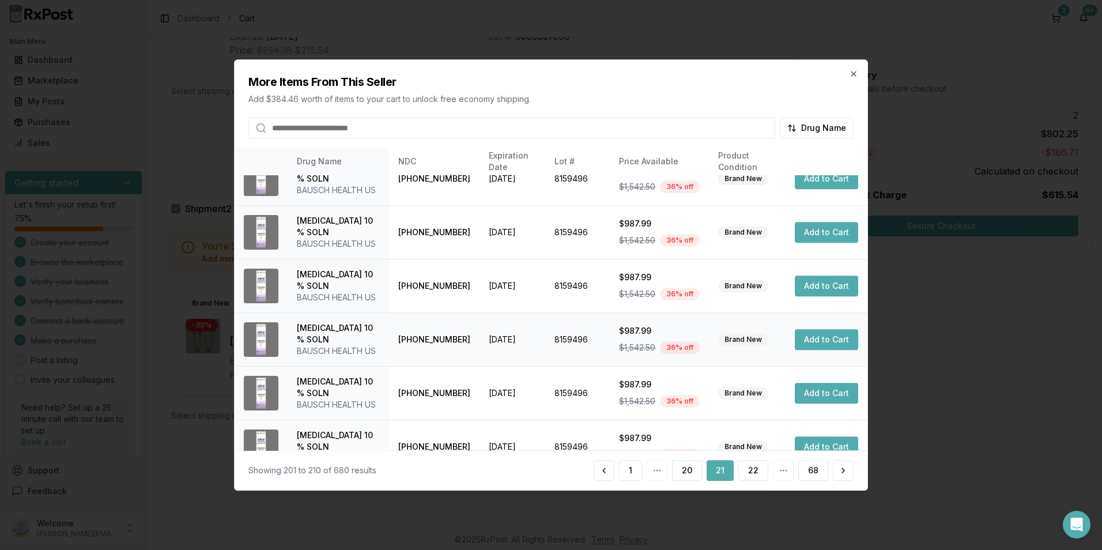
scroll to position [284, 0]
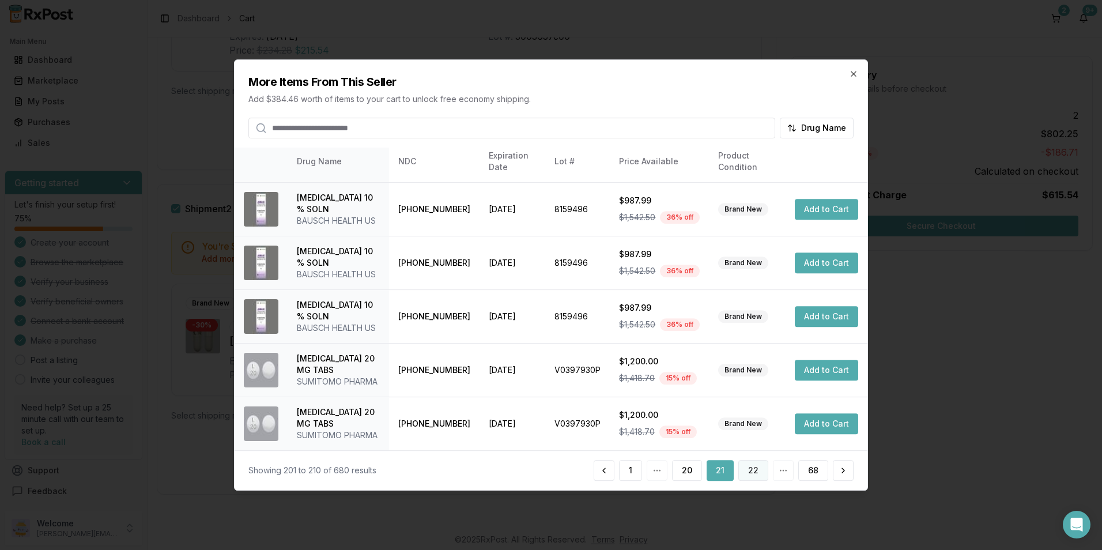
click at [751, 473] on button "22" at bounding box center [753, 470] width 30 height 21
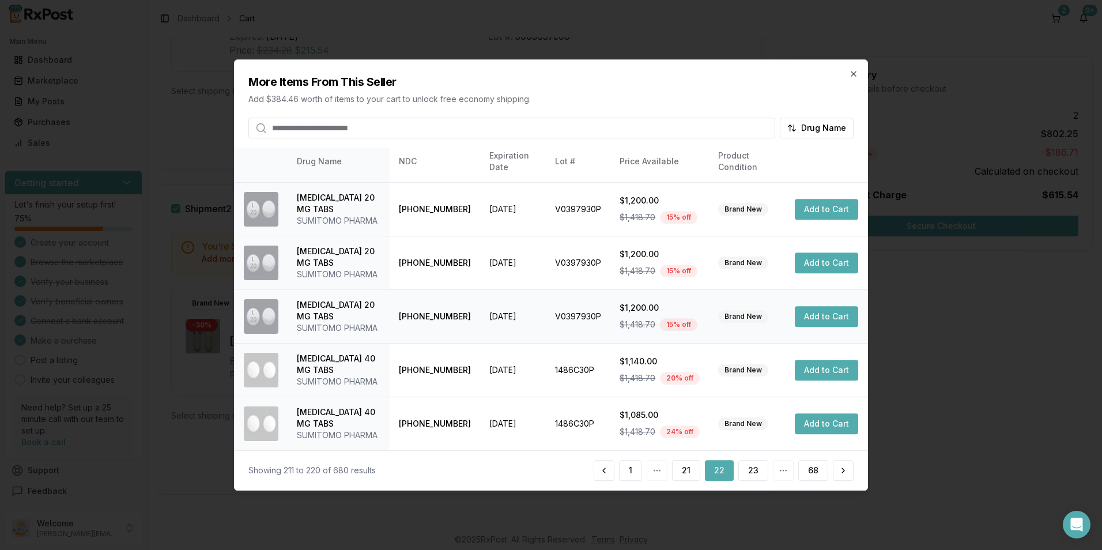
scroll to position [376, 0]
click at [749, 470] on button "23" at bounding box center [753, 470] width 30 height 21
click at [759, 472] on button "24" at bounding box center [753, 470] width 31 height 21
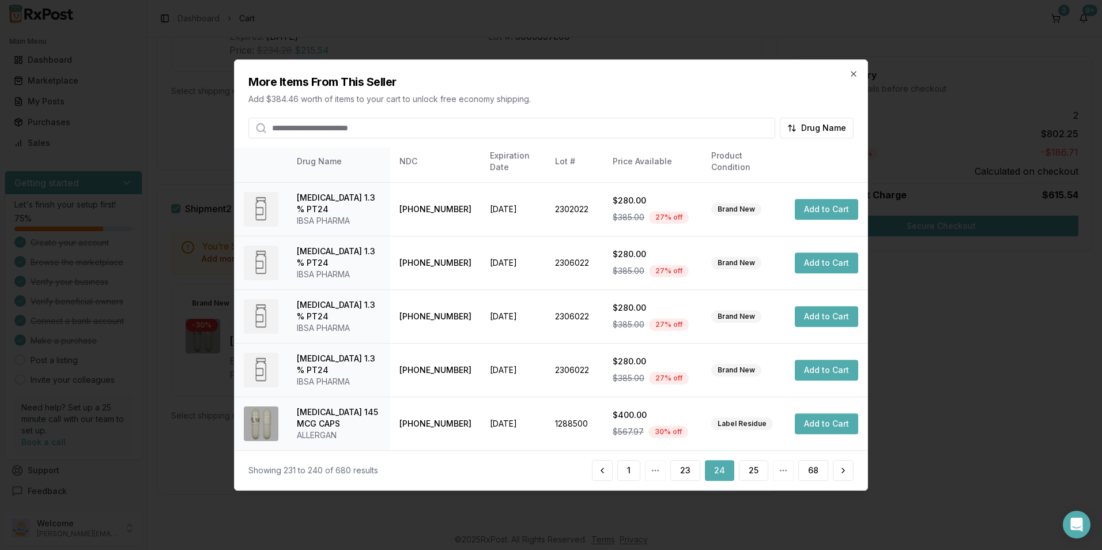
scroll to position [296, 0]
click at [809, 425] on button "Add to Cart" at bounding box center [826, 423] width 63 height 21
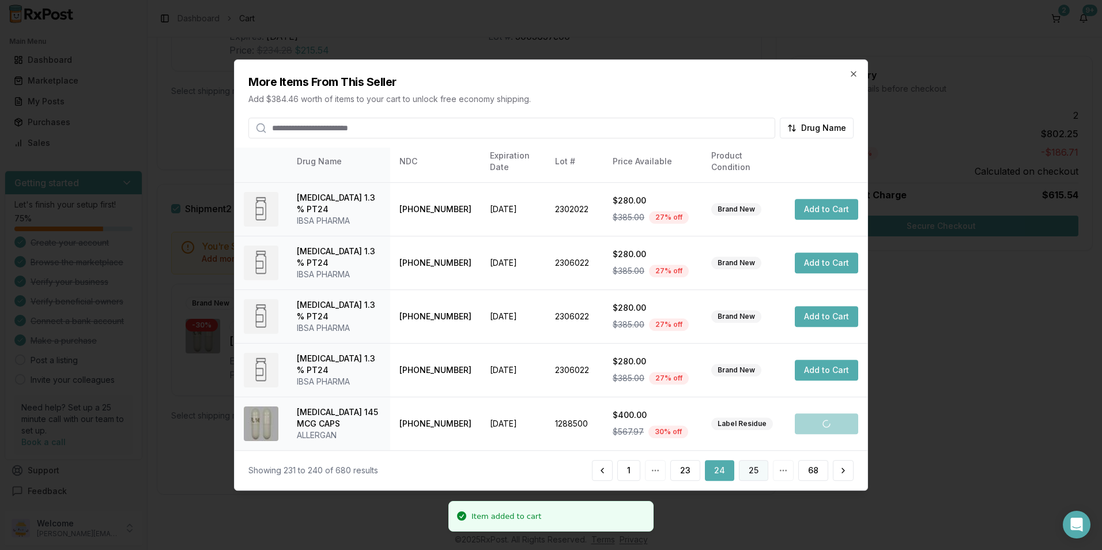
scroll to position [346, 0]
click at [761, 470] on button "25" at bounding box center [753, 470] width 29 height 21
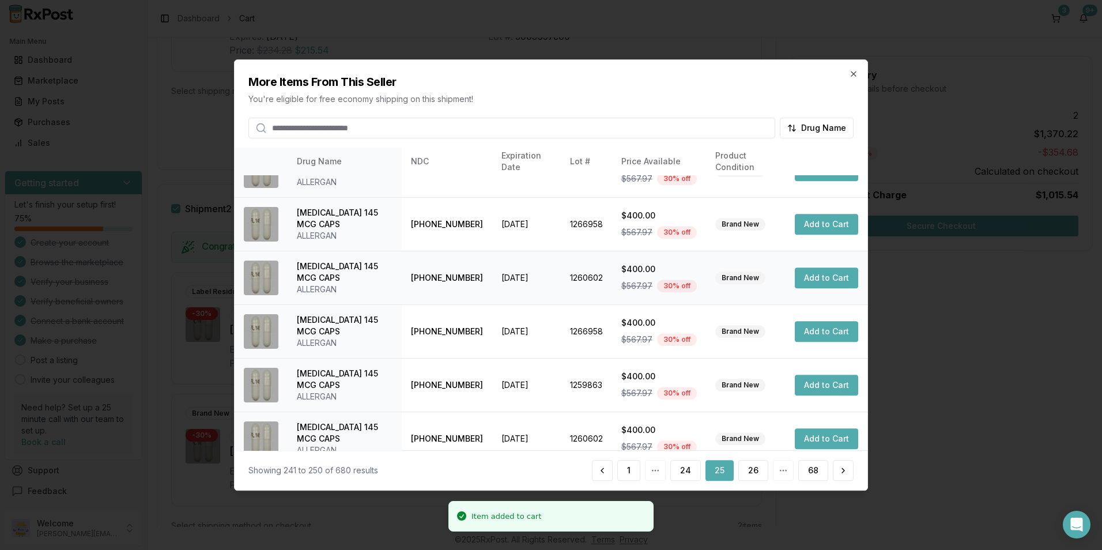
scroll to position [261, 0]
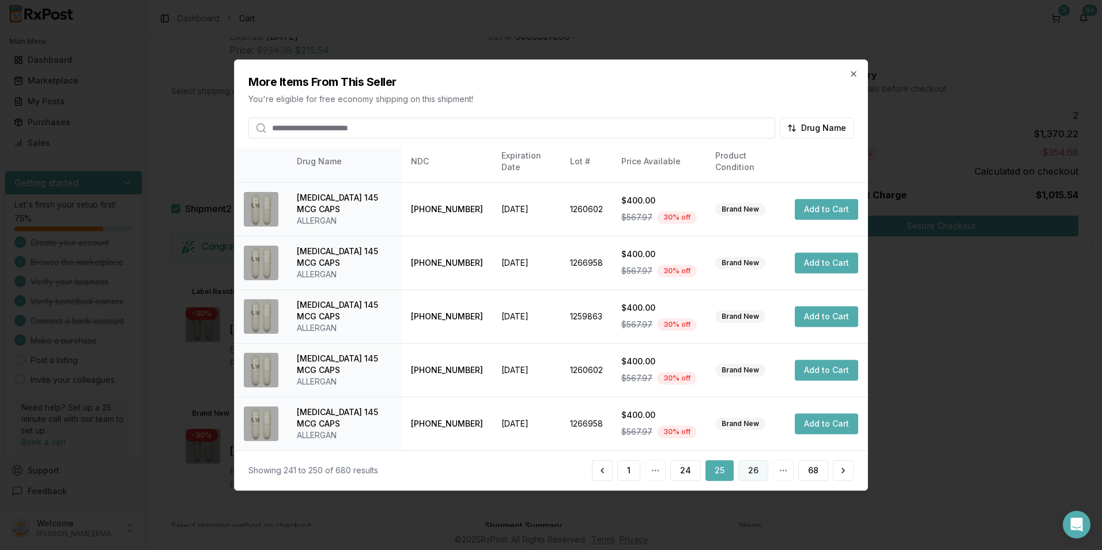
click at [759, 470] on button "26" at bounding box center [753, 470] width 30 height 21
click at [747, 468] on button "27" at bounding box center [753, 470] width 30 height 21
click at [752, 470] on button "28" at bounding box center [753, 470] width 30 height 21
click at [755, 471] on button "29" at bounding box center [753, 470] width 30 height 21
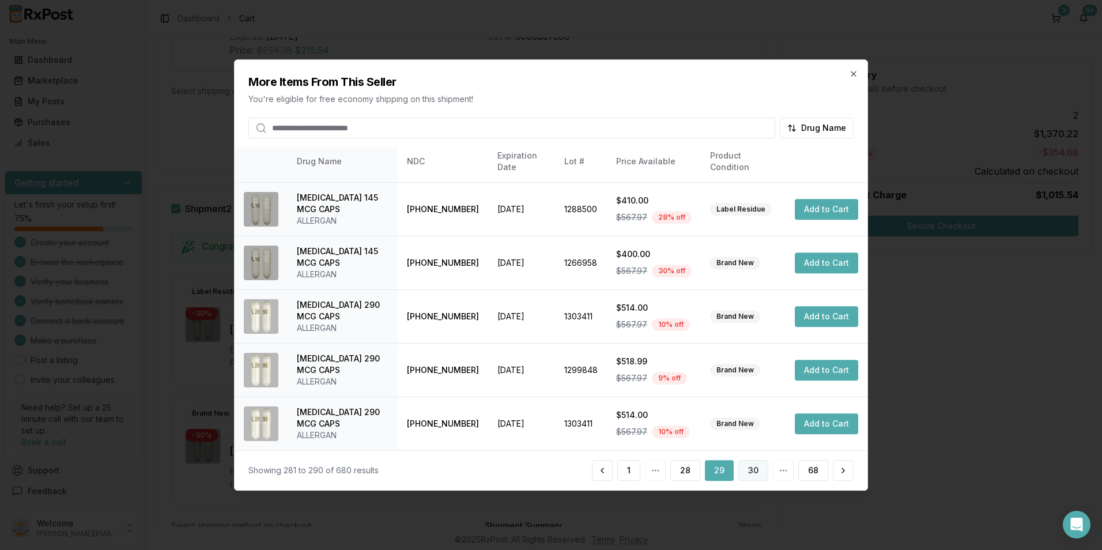
click at [757, 466] on button "30" at bounding box center [753, 470] width 30 height 21
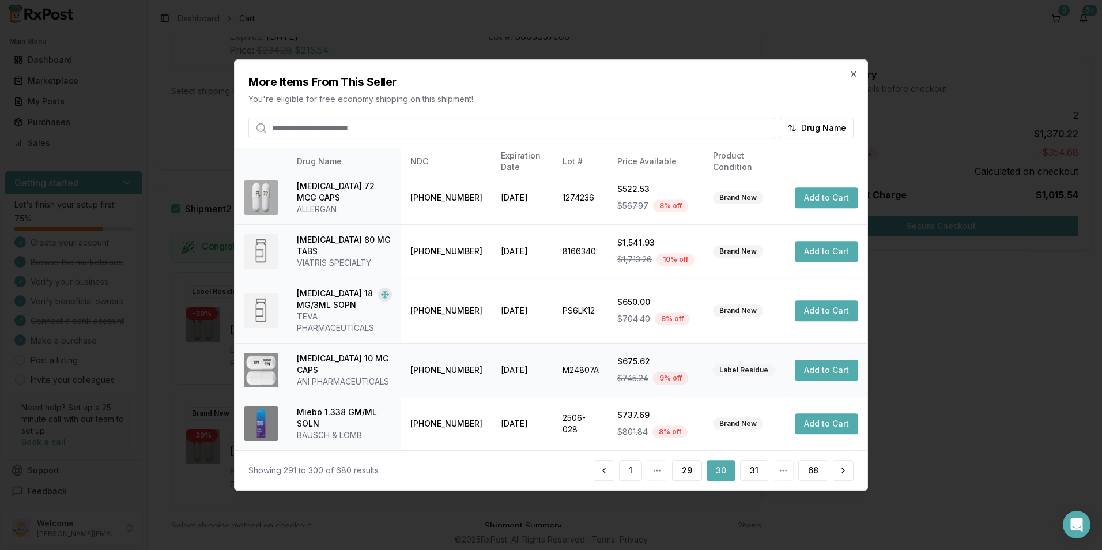
scroll to position [273, 0]
click at [750, 472] on button "31" at bounding box center [754, 470] width 28 height 21
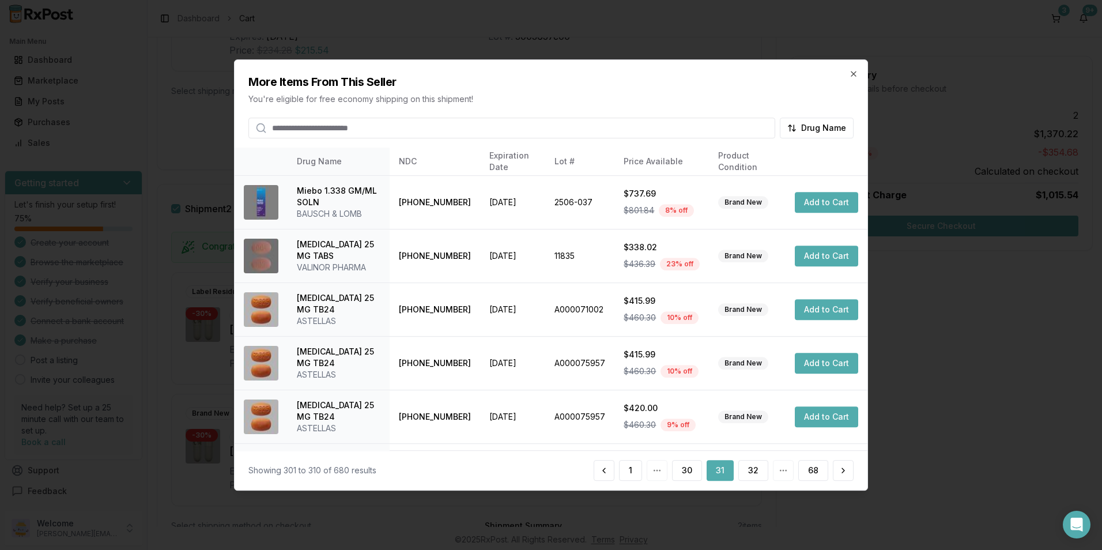
scroll to position [261, 0]
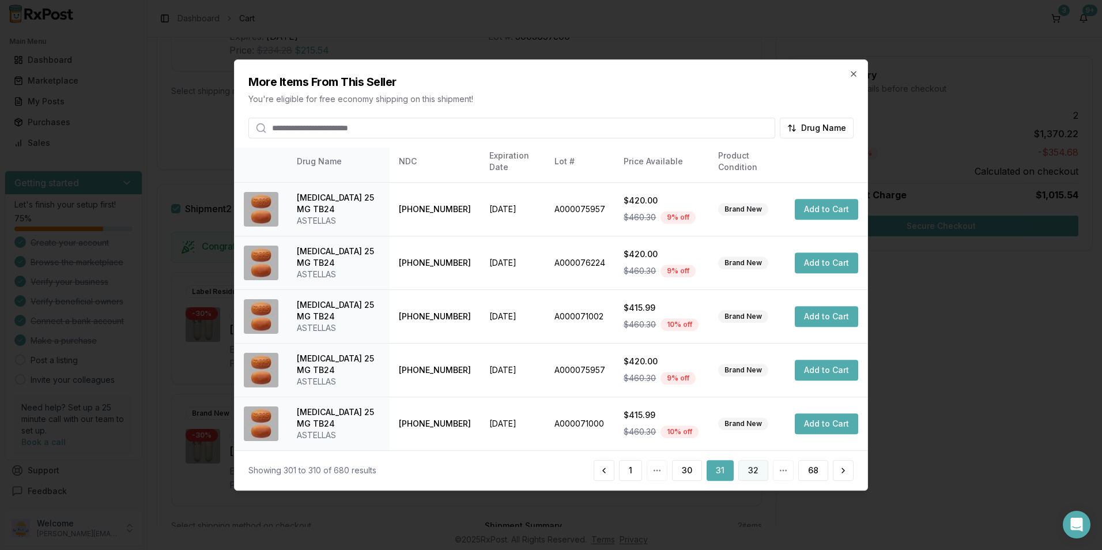
click at [753, 467] on button "32" at bounding box center [753, 470] width 30 height 21
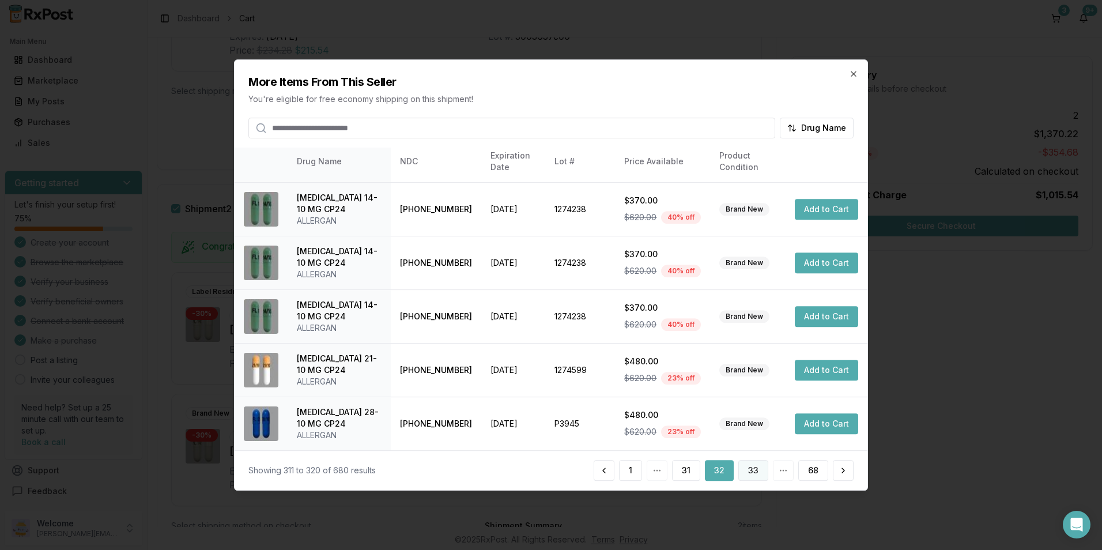
click at [751, 466] on button "33" at bounding box center [753, 470] width 30 height 21
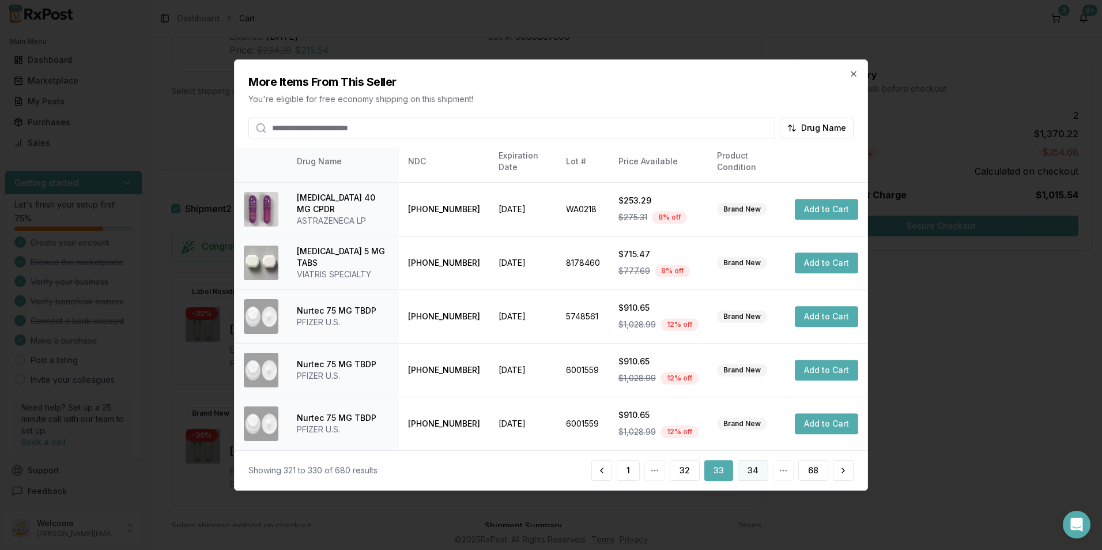
click at [762, 471] on button "34" at bounding box center [753, 470] width 31 height 21
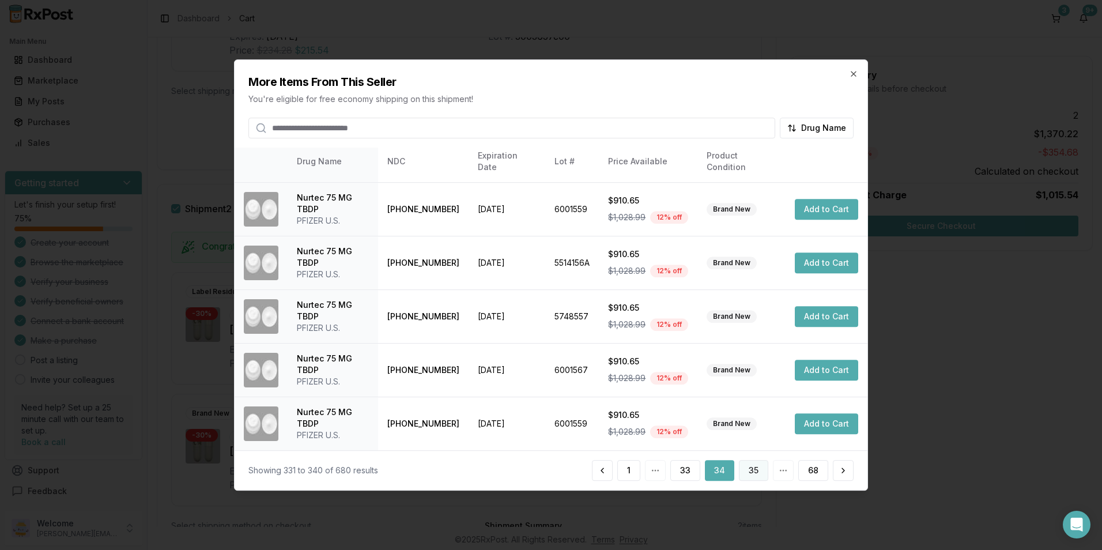
click at [763, 474] on button "35" at bounding box center [753, 470] width 29 height 21
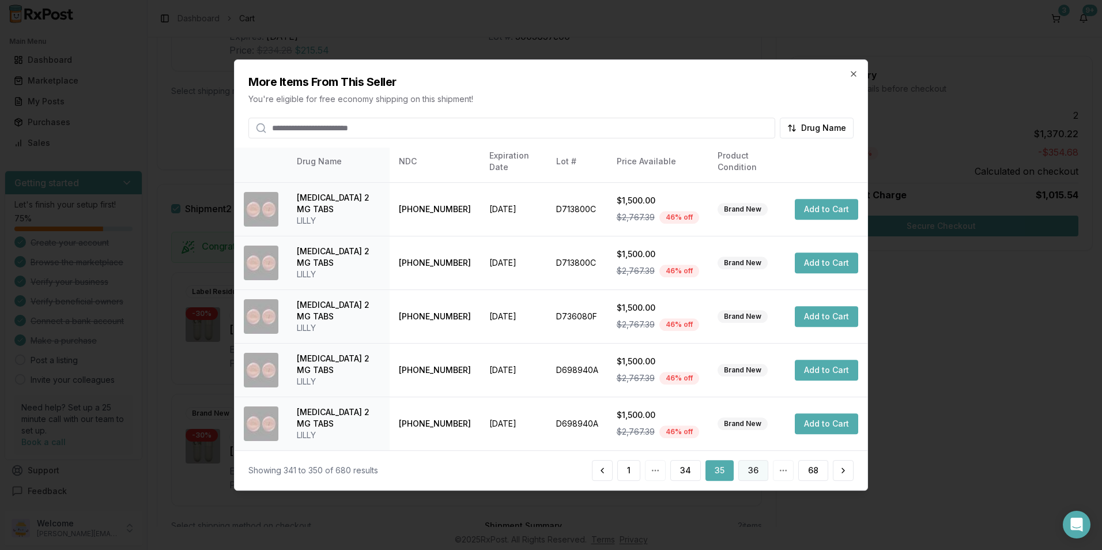
click at [755, 471] on button "36" at bounding box center [753, 470] width 30 height 21
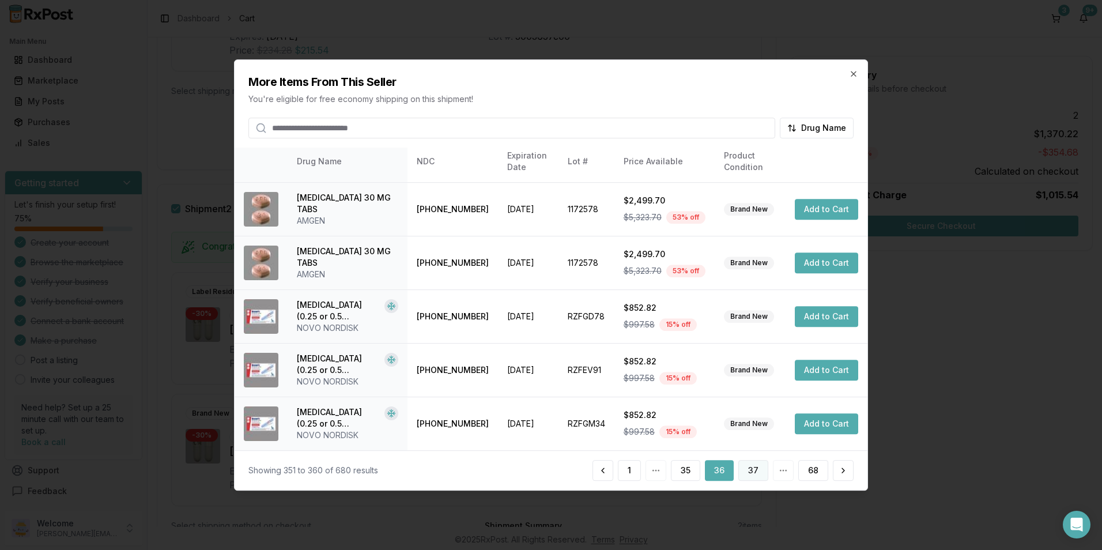
click at [751, 469] on button "37" at bounding box center [753, 470] width 30 height 21
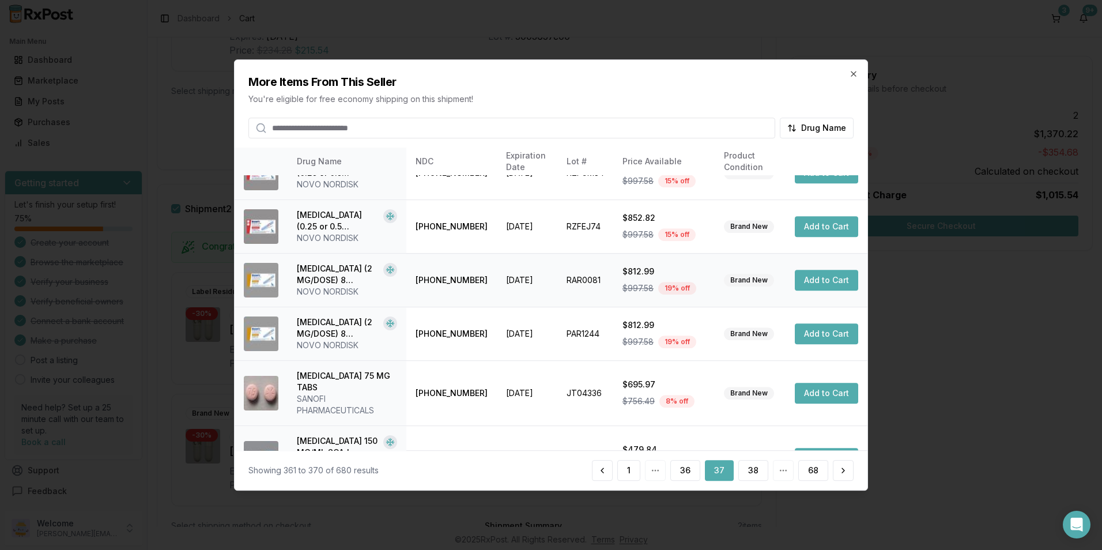
scroll to position [58, 0]
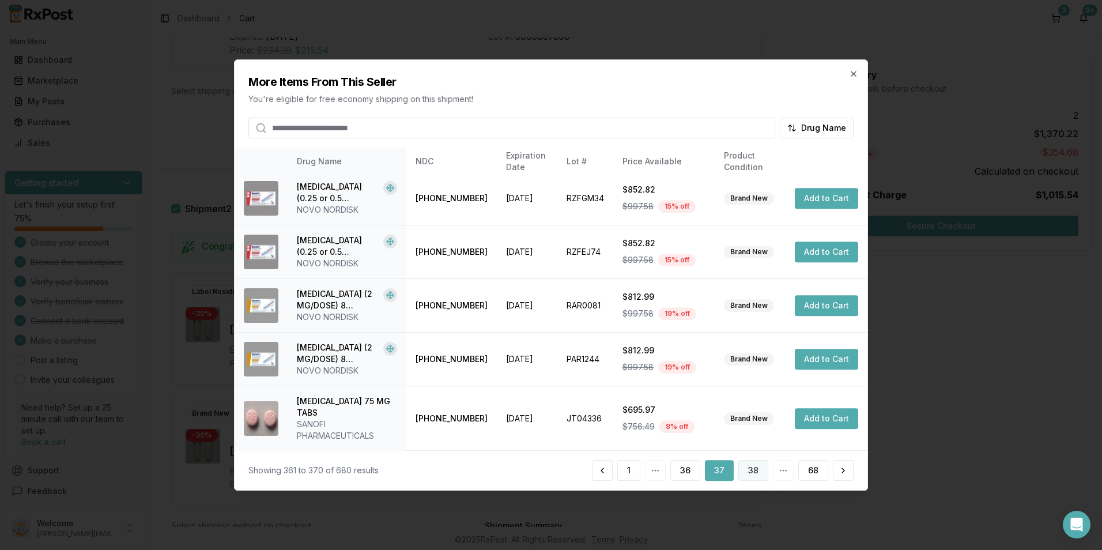
click at [748, 468] on button "38" at bounding box center [753, 470] width 30 height 21
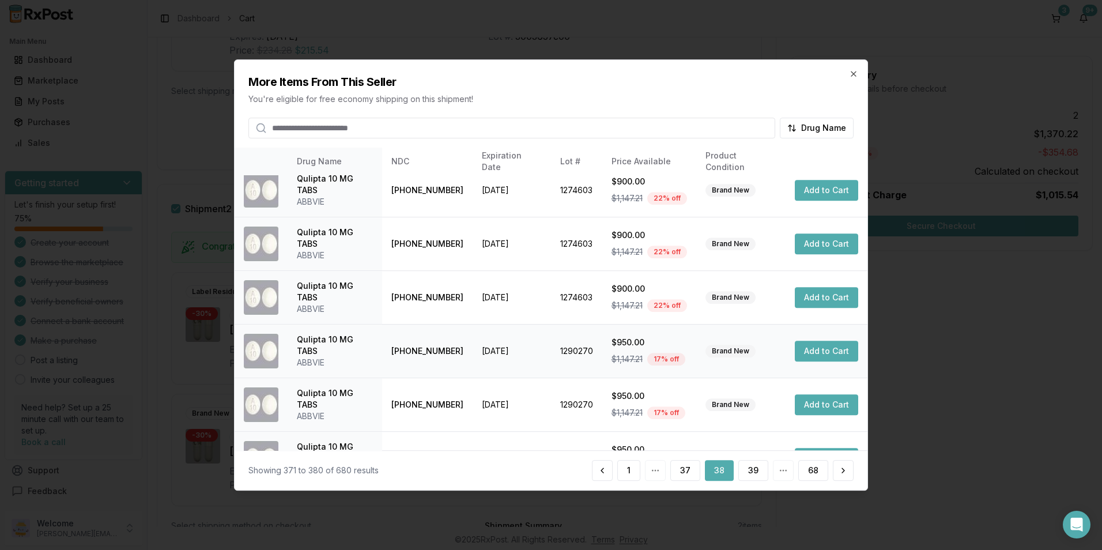
scroll to position [261, 0]
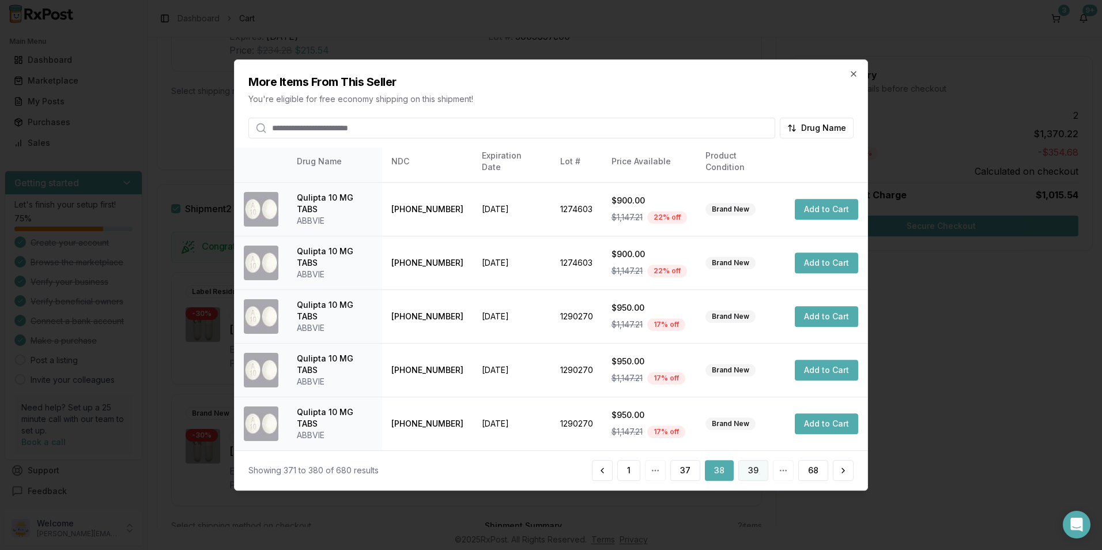
click at [749, 465] on button "39" at bounding box center [753, 470] width 30 height 21
click at [752, 469] on button "40" at bounding box center [753, 470] width 31 height 21
click at [751, 471] on button "41" at bounding box center [754, 470] width 29 height 21
click at [762, 472] on button "42" at bounding box center [753, 470] width 31 height 21
click at [762, 471] on button "43" at bounding box center [753, 470] width 31 height 21
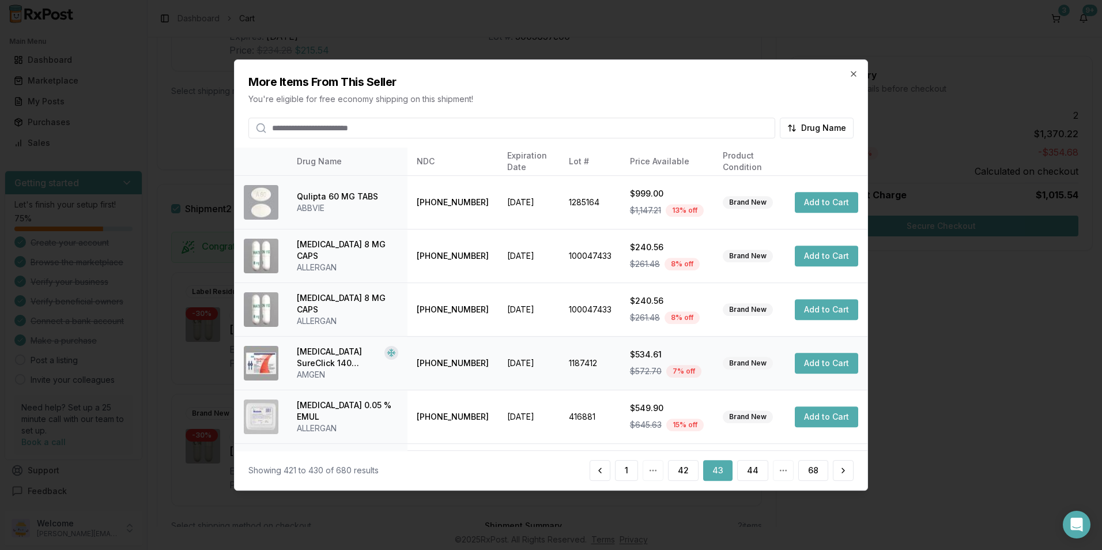
click at [823, 367] on button "Add to Cart" at bounding box center [826, 363] width 63 height 21
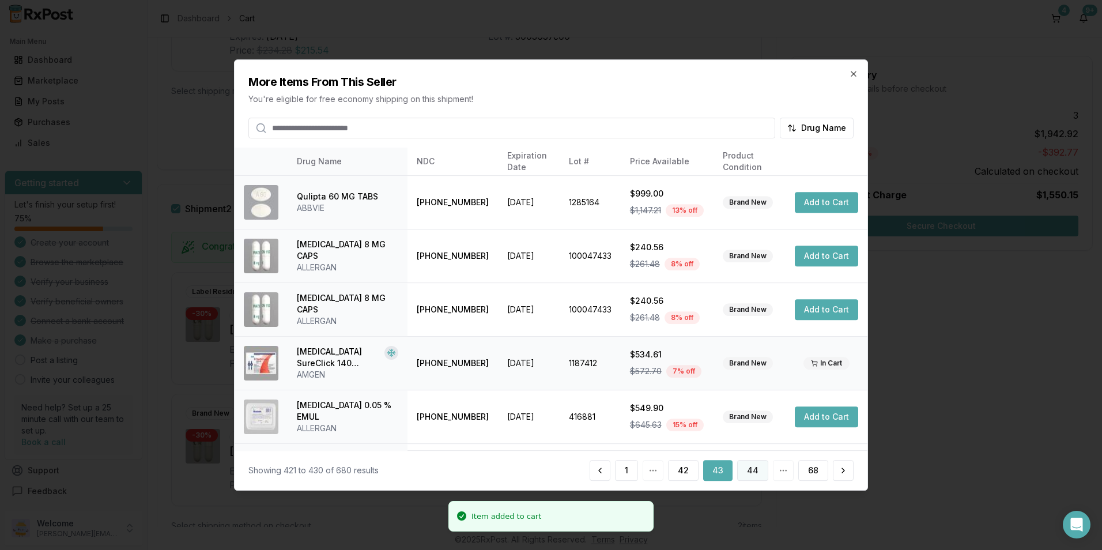
click at [754, 472] on button "44" at bounding box center [752, 470] width 31 height 21
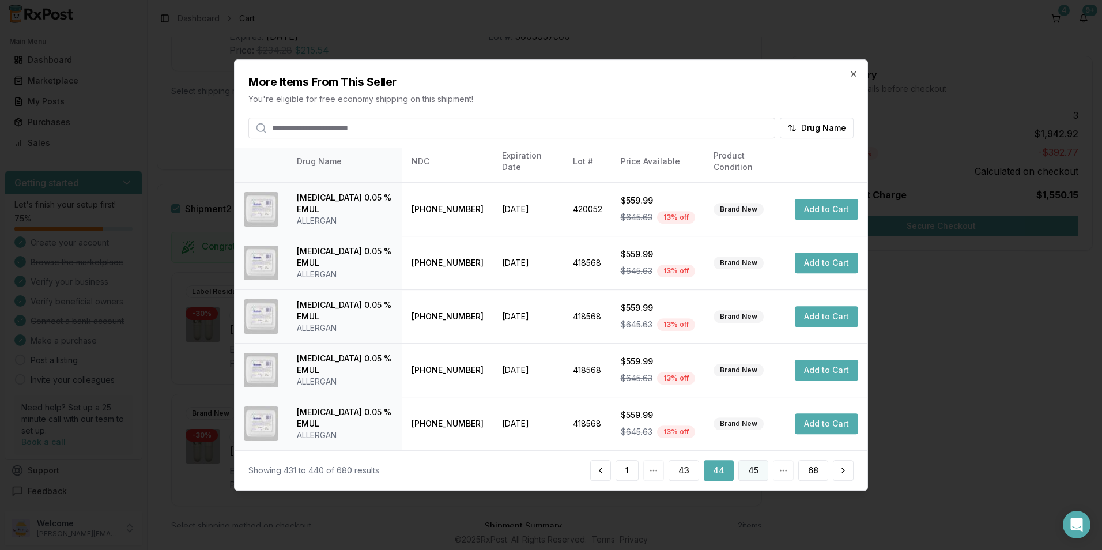
click at [754, 464] on button "45" at bounding box center [753, 470] width 30 height 21
click at [751, 469] on button "46" at bounding box center [753, 470] width 31 height 21
click at [752, 468] on button "47" at bounding box center [753, 470] width 31 height 21
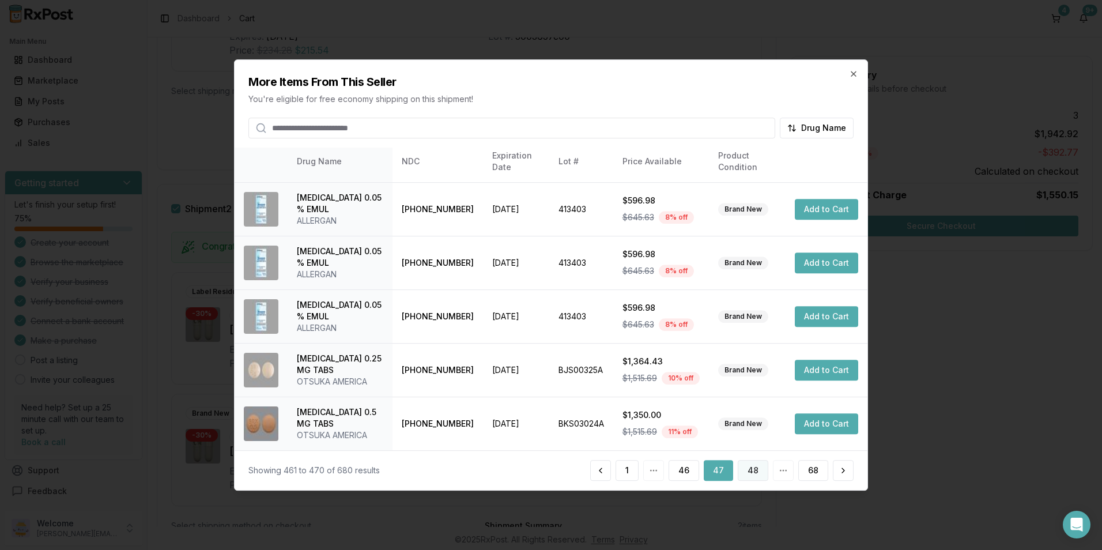
click at [755, 476] on button "48" at bounding box center [753, 470] width 31 height 21
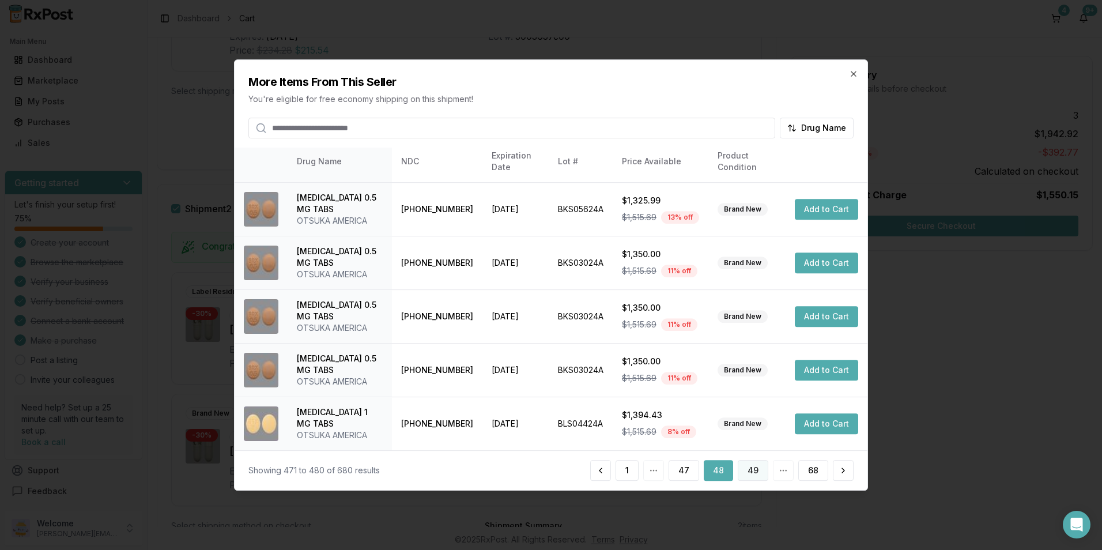
click at [760, 466] on button "49" at bounding box center [753, 470] width 31 height 21
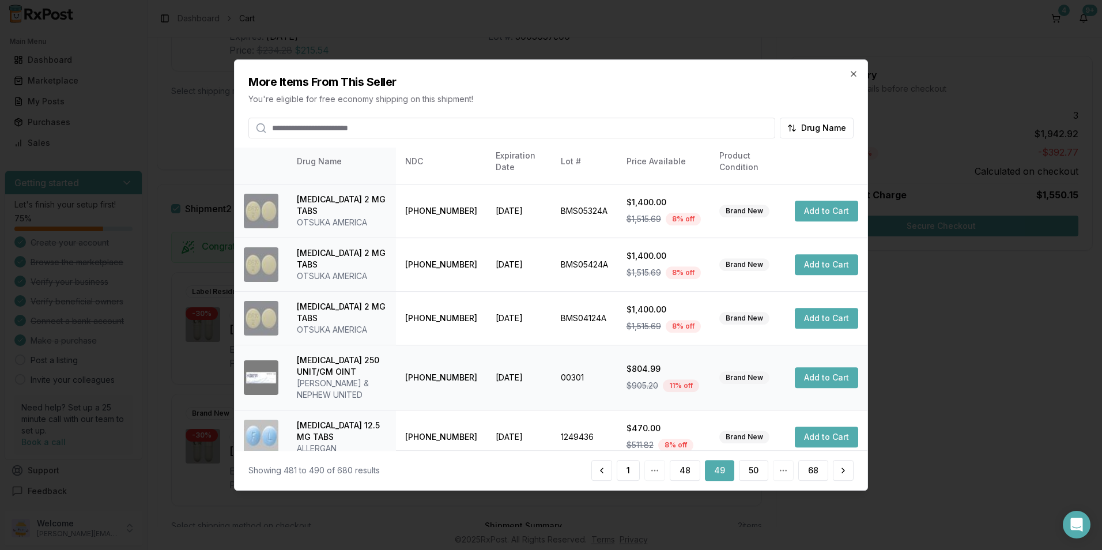
scroll to position [273, 0]
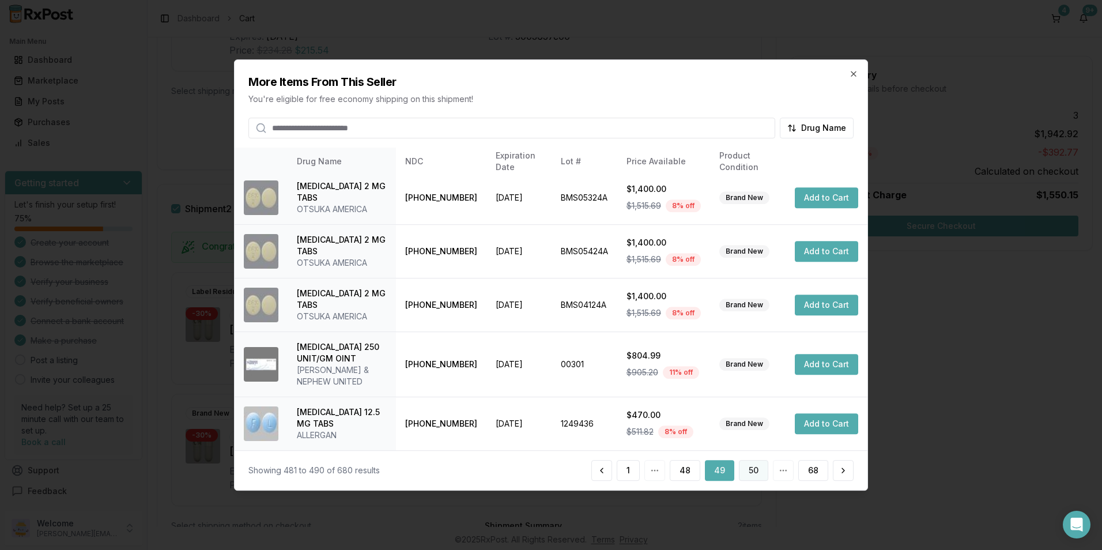
click at [756, 468] on button "50" at bounding box center [753, 470] width 29 height 21
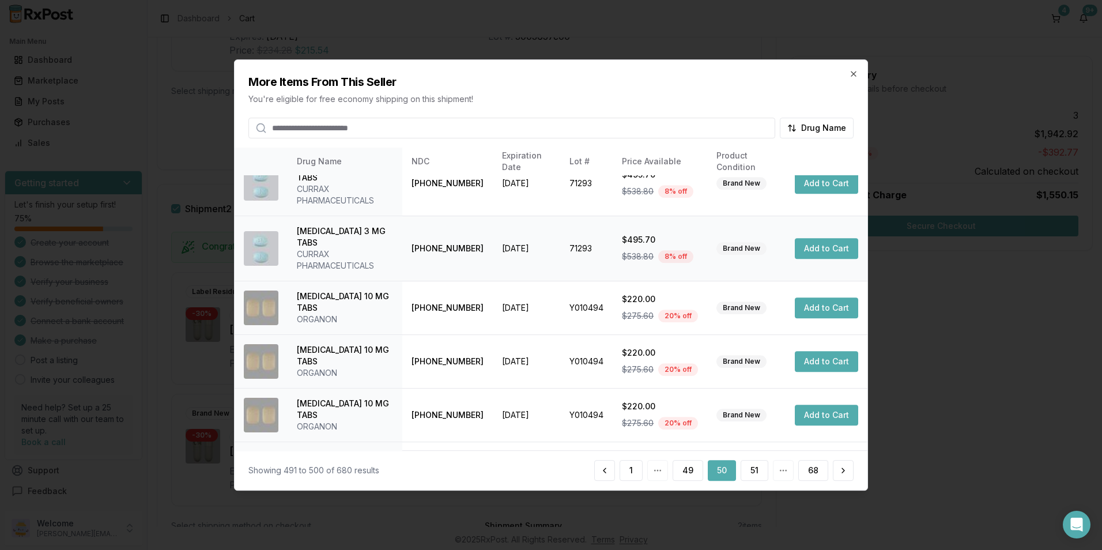
scroll to position [261, 0]
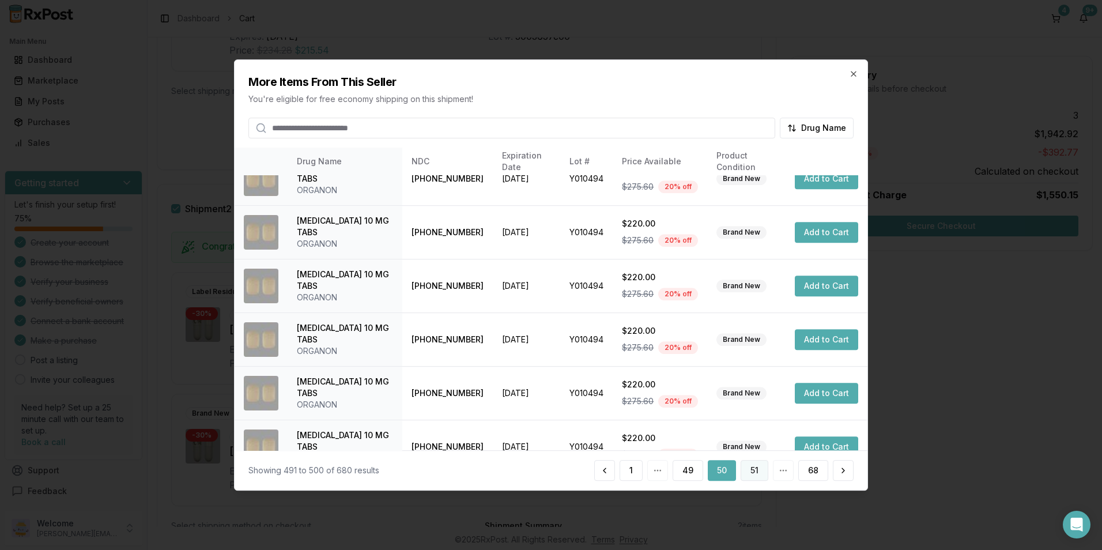
click at [756, 473] on button "51" at bounding box center [755, 470] width 28 height 21
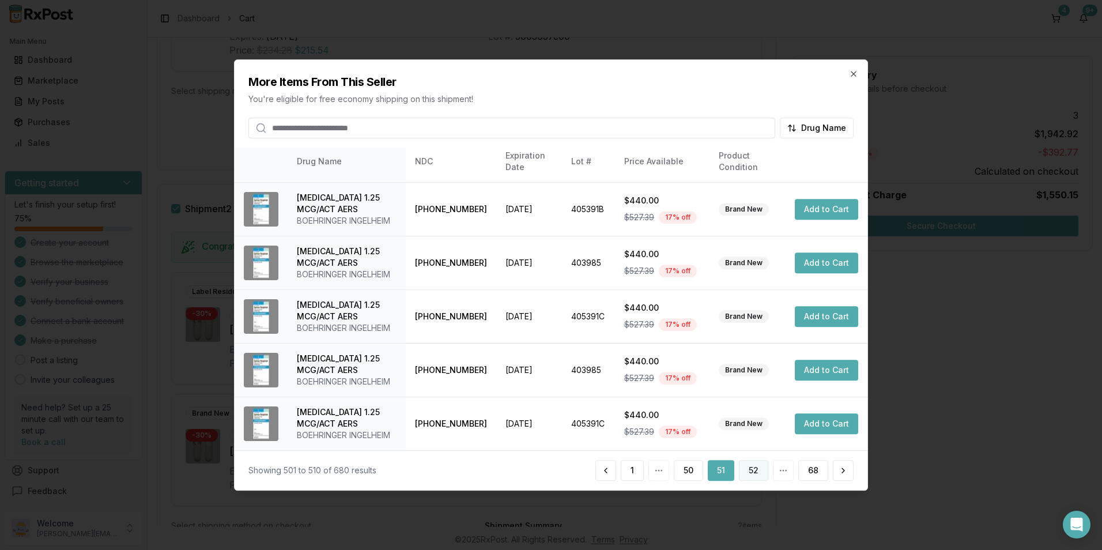
click at [764, 466] on button "52" at bounding box center [753, 470] width 29 height 21
click at [755, 470] on button "53" at bounding box center [753, 470] width 29 height 21
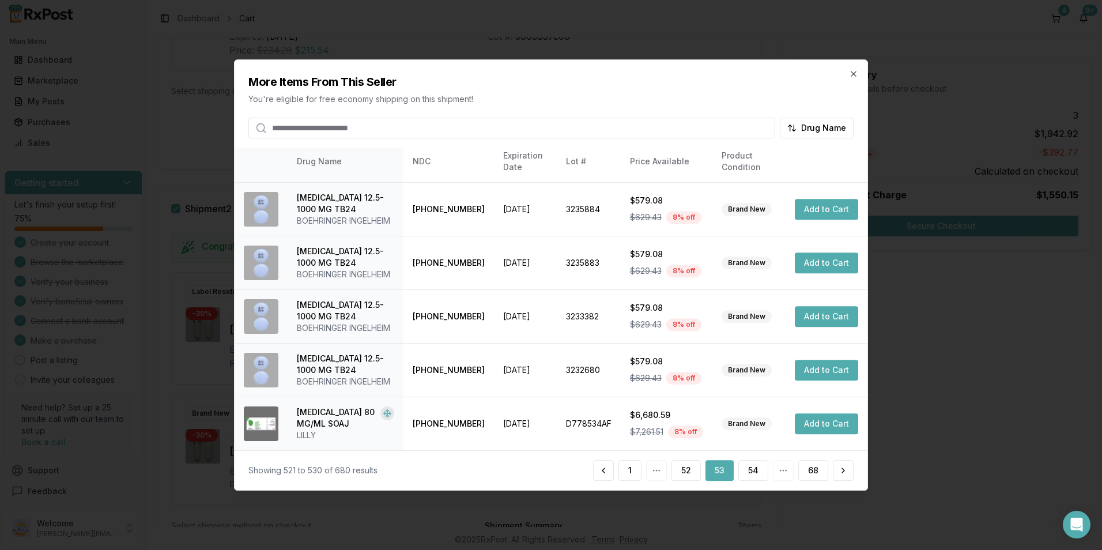
scroll to position [353, 0]
click at [762, 469] on button "54" at bounding box center [753, 470] width 30 height 21
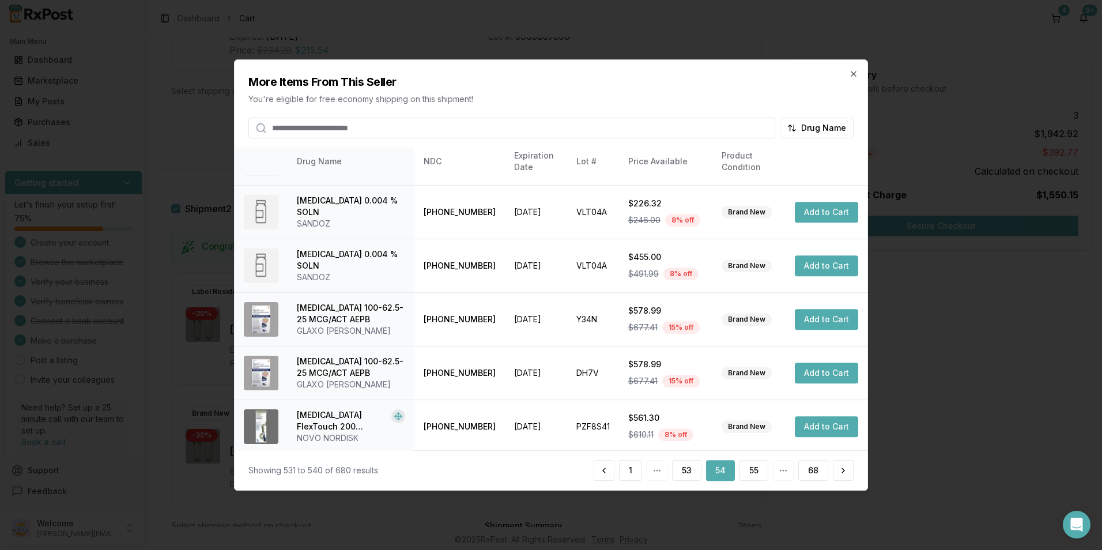
scroll to position [261, 0]
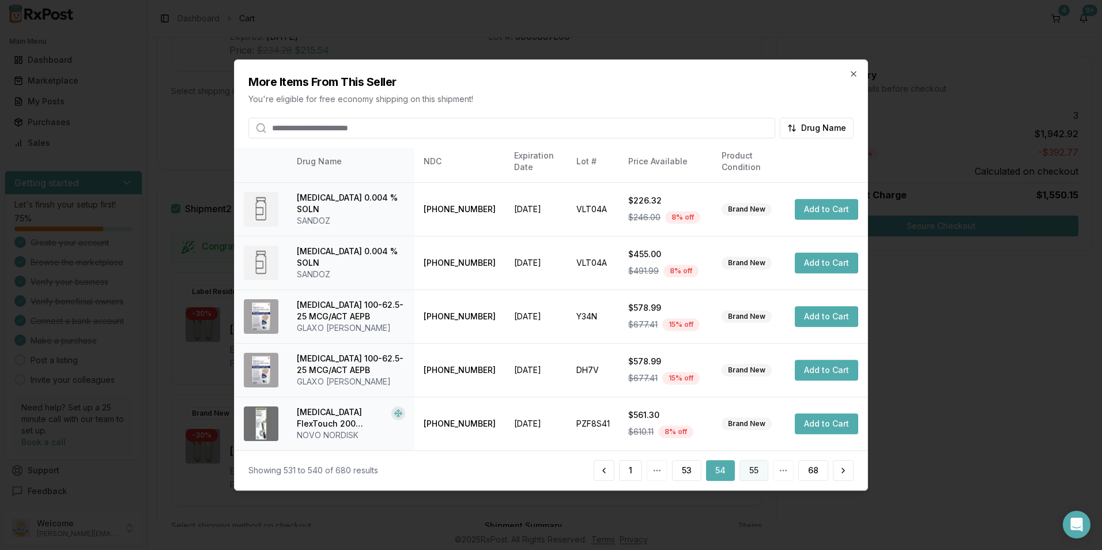
click at [757, 468] on button "55" at bounding box center [754, 470] width 29 height 21
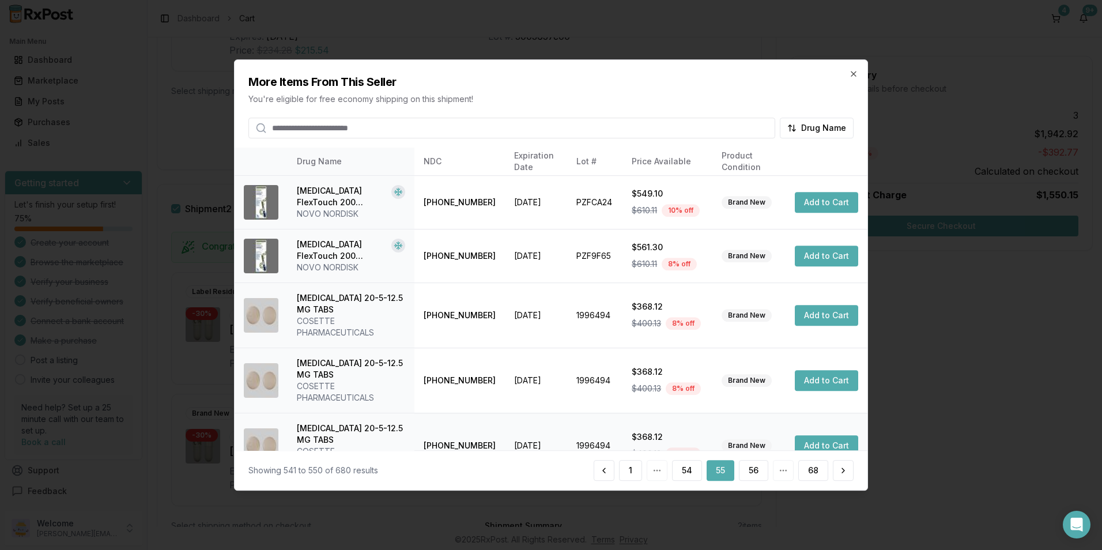
scroll to position [330, 0]
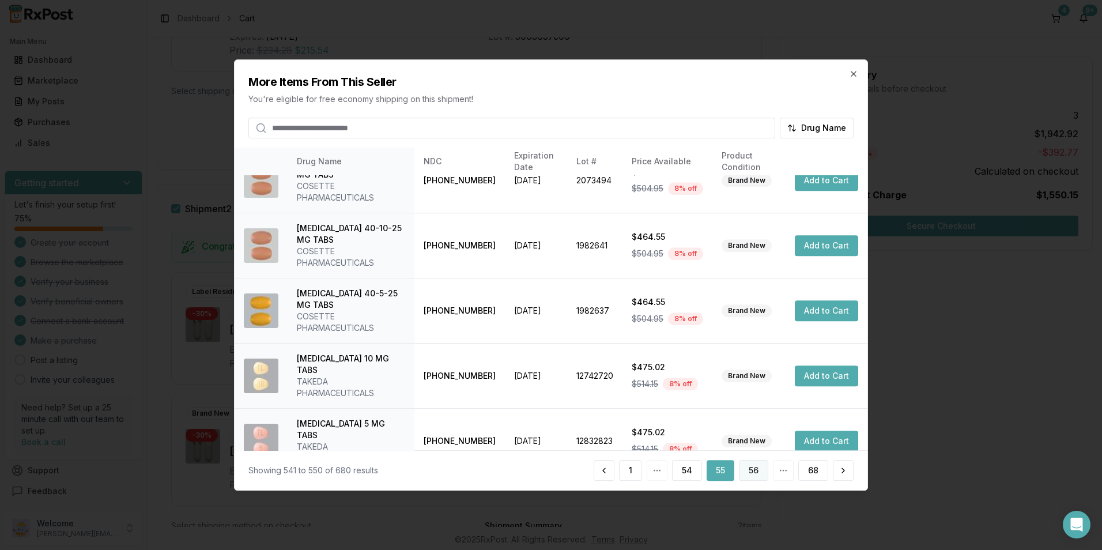
click at [749, 470] on button "56" at bounding box center [753, 470] width 29 height 21
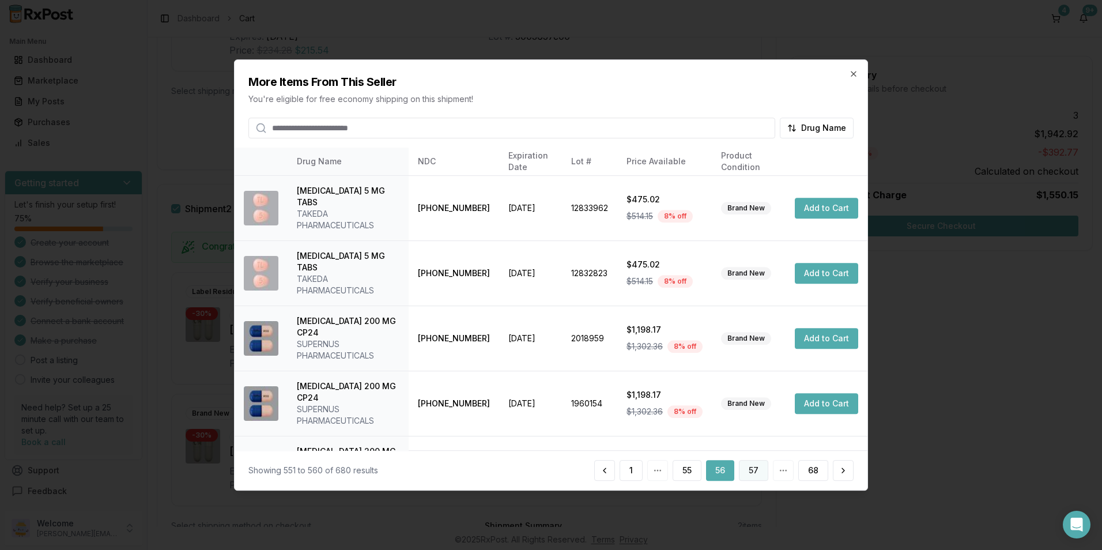
click at [759, 470] on button "57" at bounding box center [753, 470] width 29 height 21
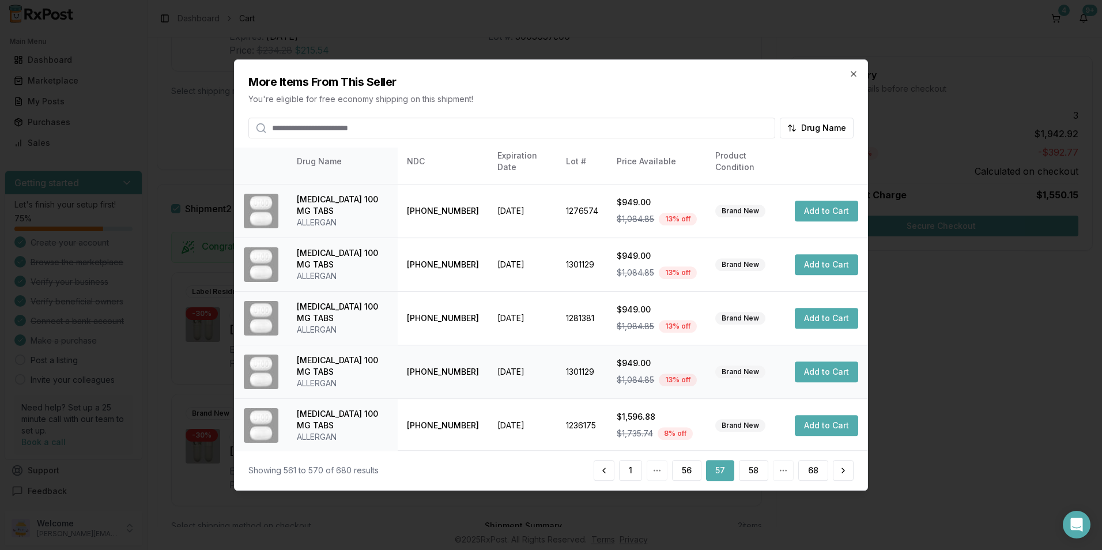
scroll to position [261, 0]
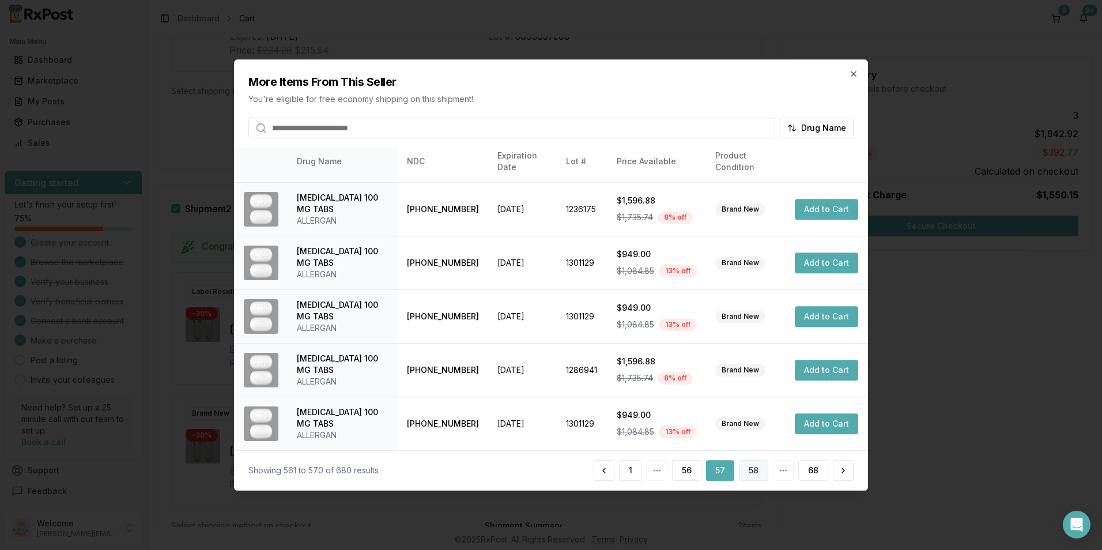
click at [753, 466] on button "58" at bounding box center [753, 470] width 29 height 21
click at [749, 467] on button "59" at bounding box center [753, 470] width 29 height 21
click at [751, 468] on button "60" at bounding box center [753, 470] width 30 height 21
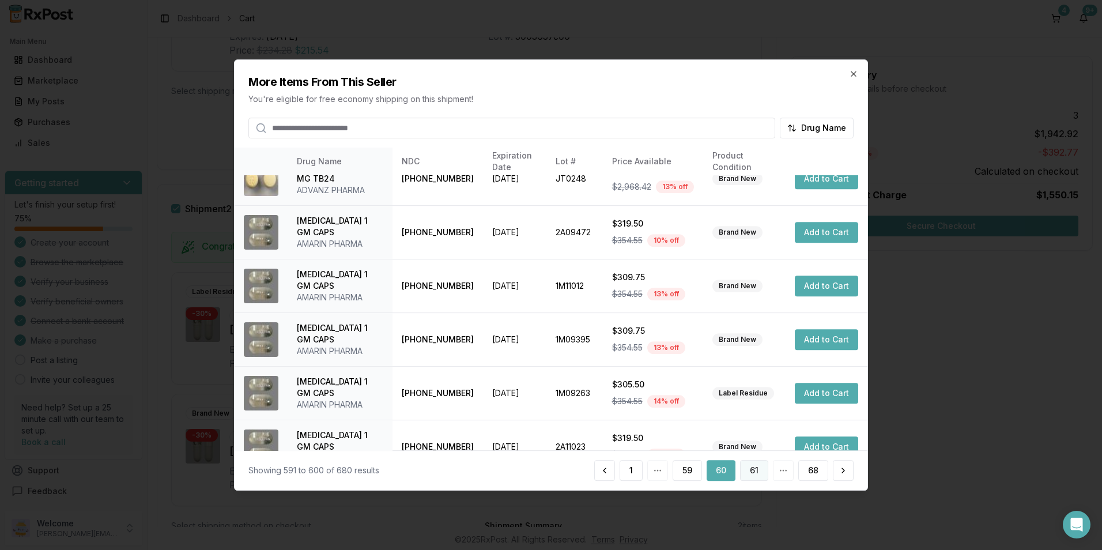
click at [749, 467] on button "61" at bounding box center [754, 470] width 28 height 21
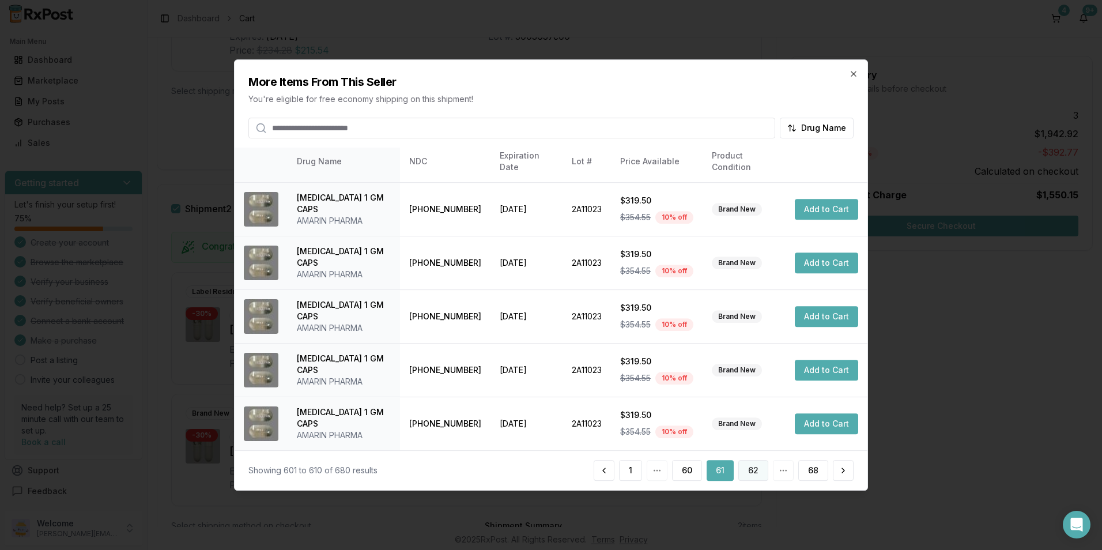
click at [756, 467] on button "62" at bounding box center [753, 470] width 30 height 21
click at [752, 465] on button "63" at bounding box center [753, 470] width 30 height 21
click at [748, 467] on button "64" at bounding box center [753, 470] width 31 height 21
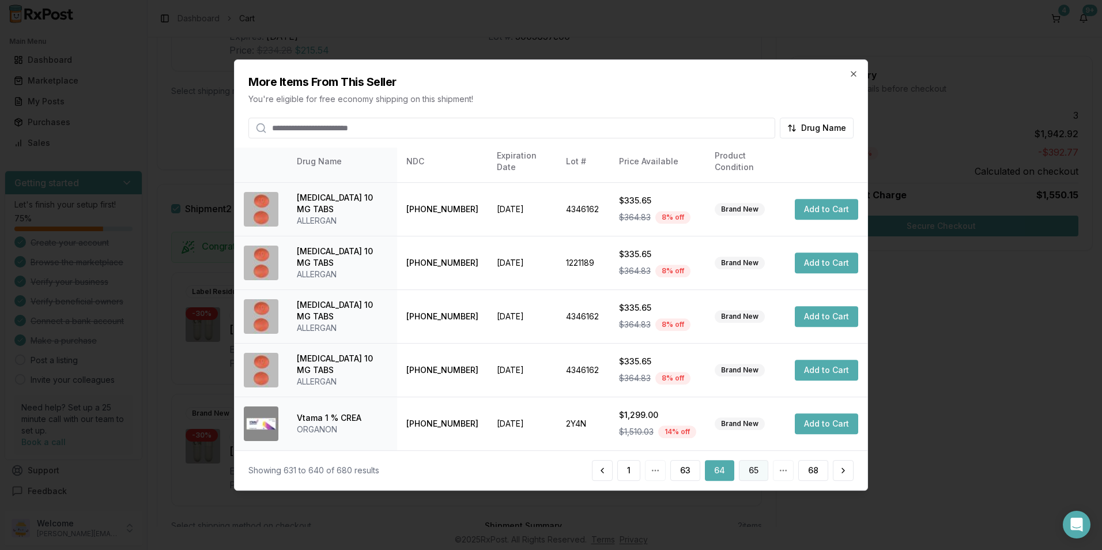
click at [745, 466] on button "65" at bounding box center [753, 470] width 29 height 21
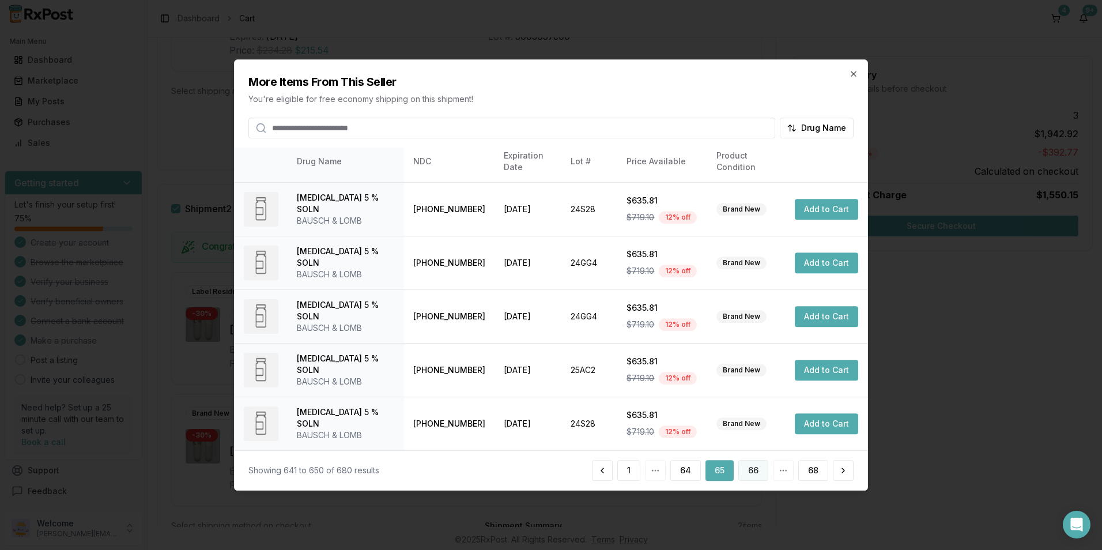
click at [754, 474] on button "66" at bounding box center [753, 470] width 30 height 21
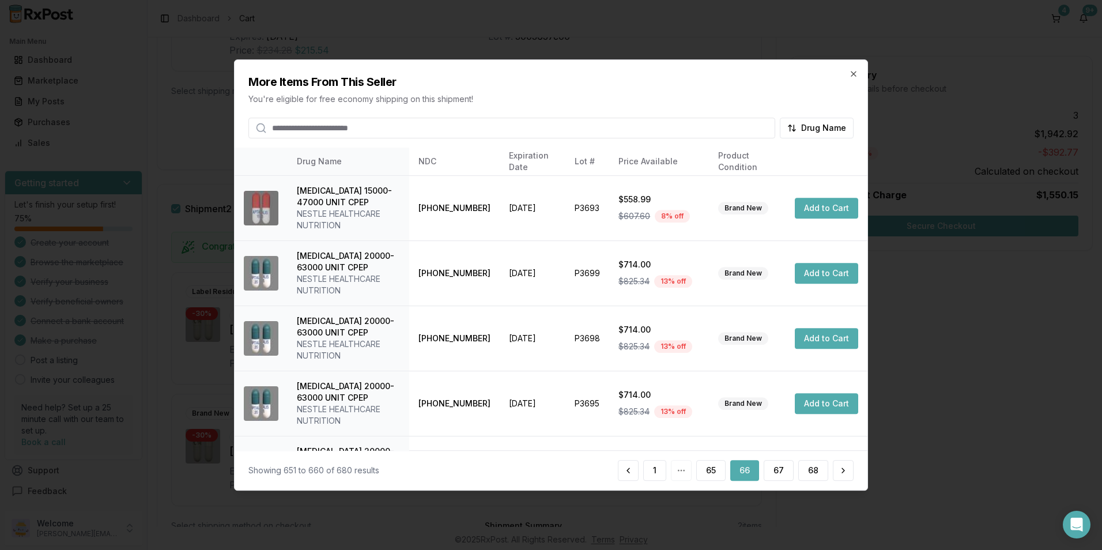
scroll to position [376, 0]
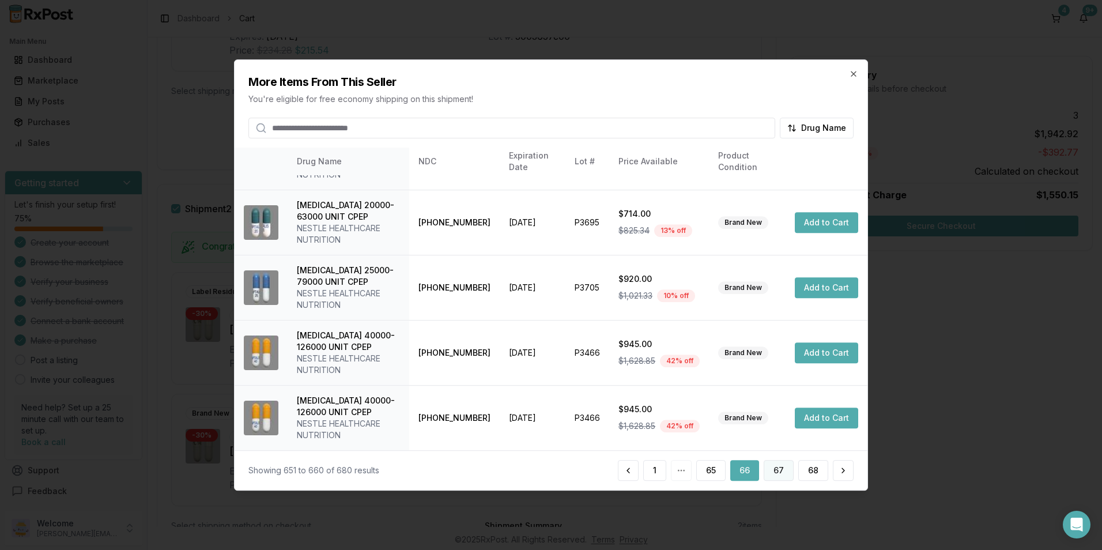
click at [771, 465] on button "67" at bounding box center [779, 470] width 30 height 21
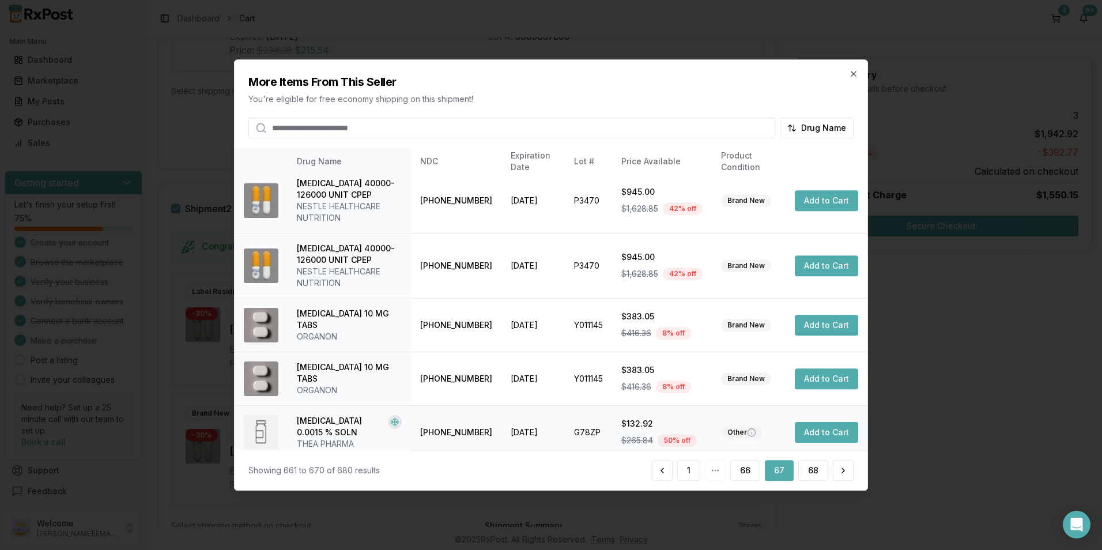
scroll to position [342, 0]
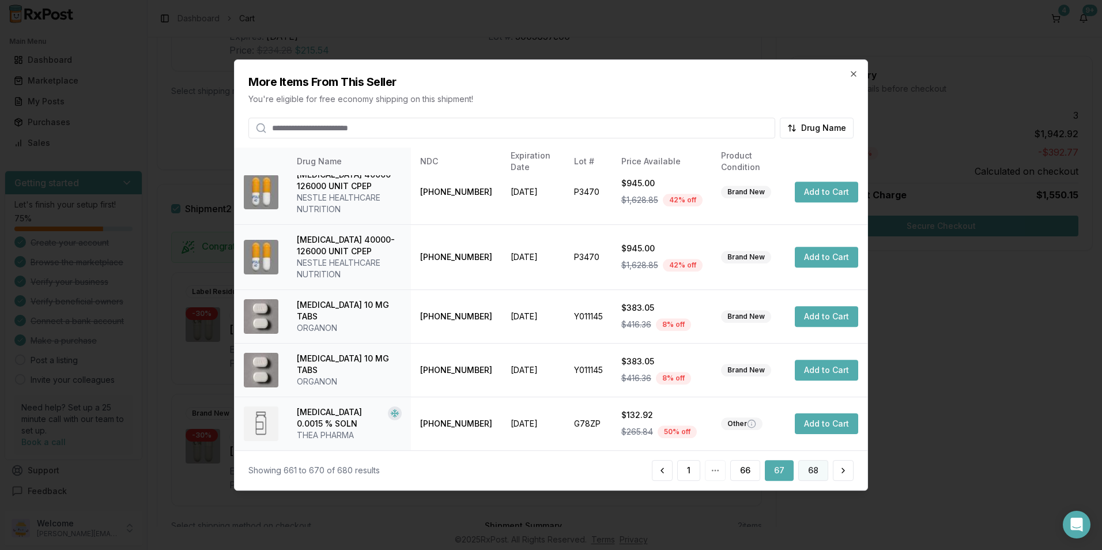
click at [804, 473] on button "68" at bounding box center [813, 470] width 30 height 21
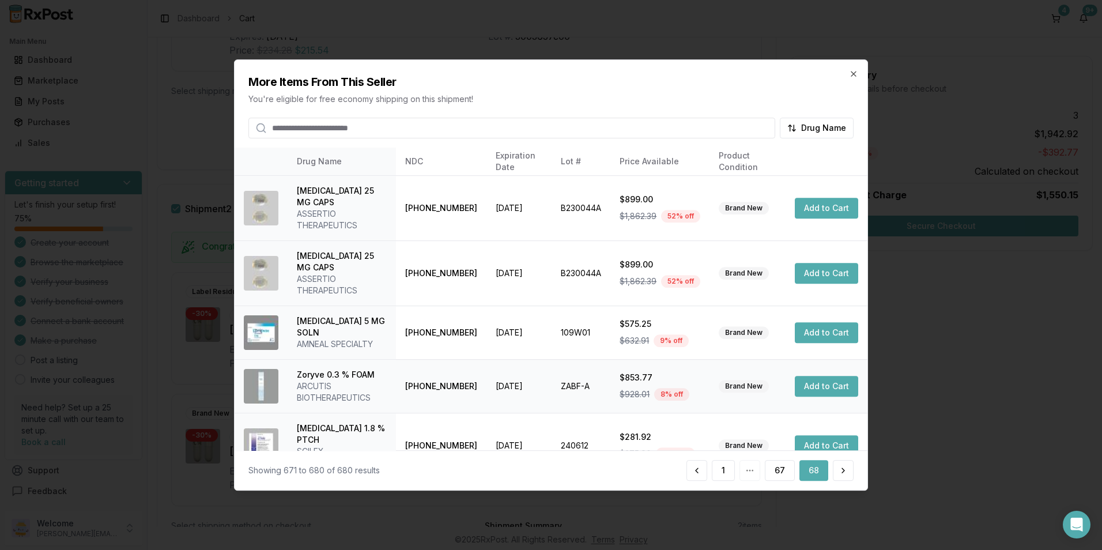
scroll to position [261, 0]
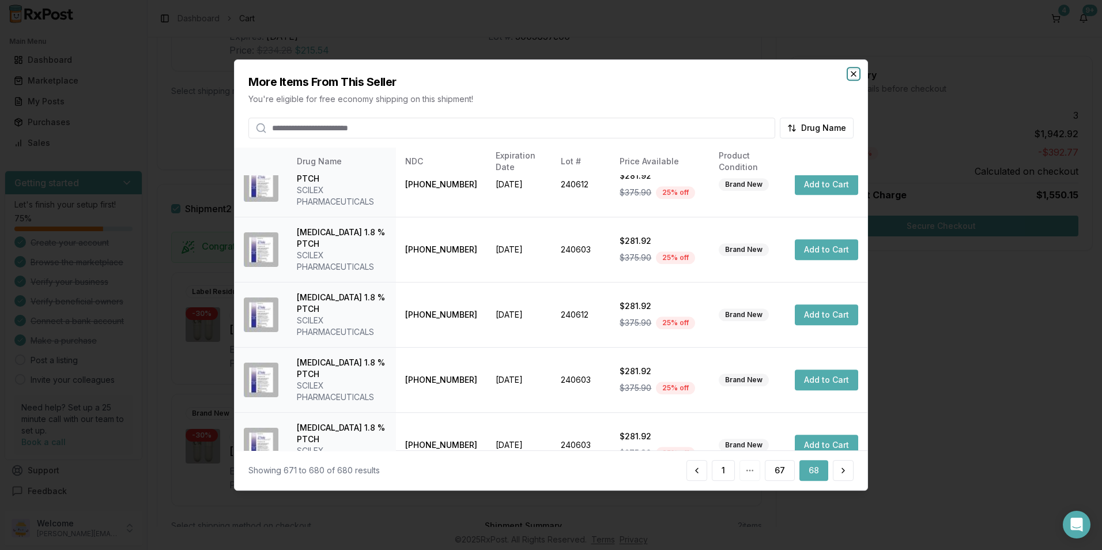
click at [853, 76] on icon "button" at bounding box center [853, 73] width 9 height 9
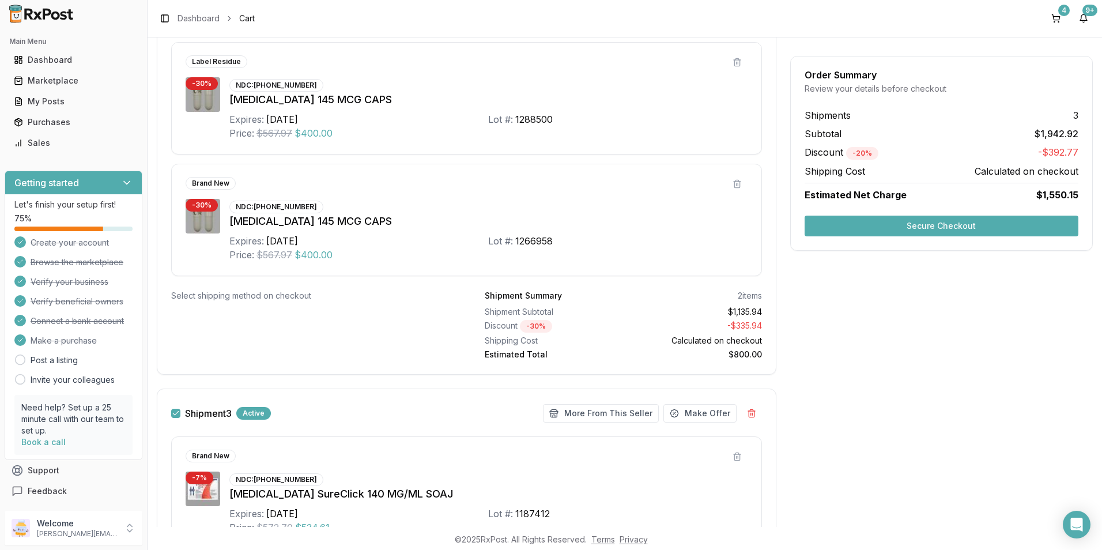
scroll to position [556, 0]
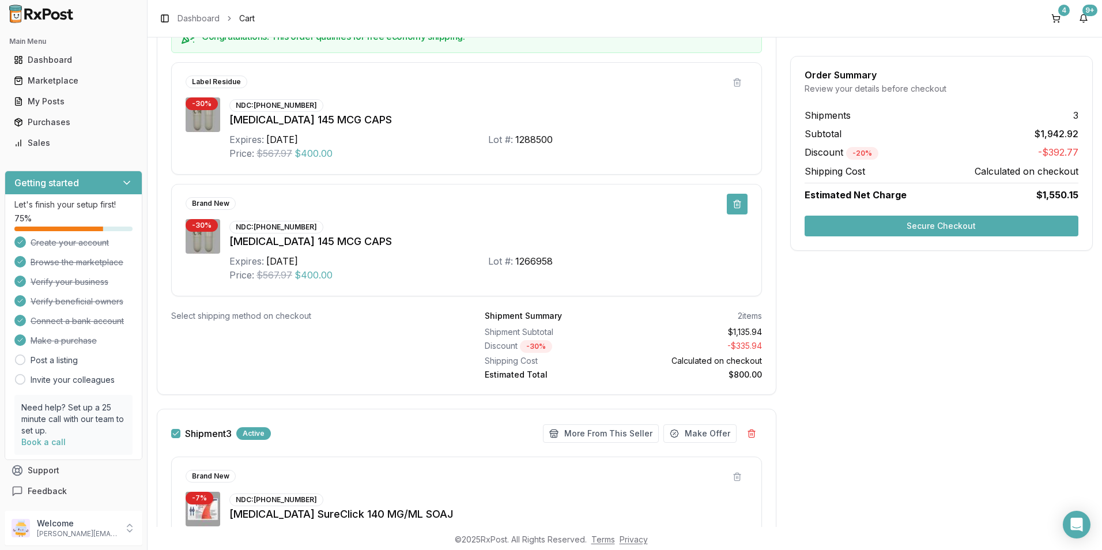
click at [734, 206] on button at bounding box center [737, 204] width 21 height 21
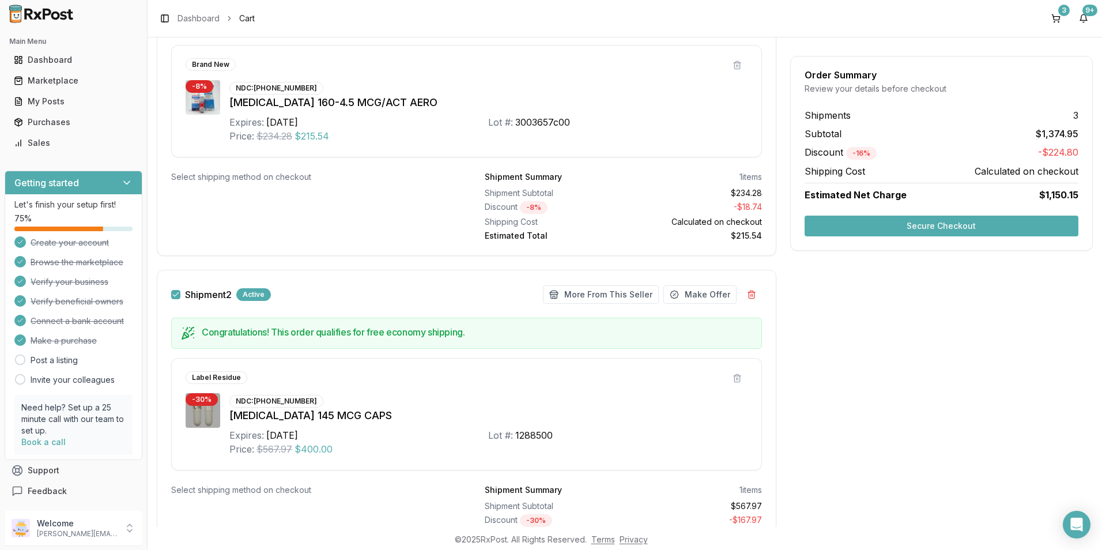
scroll to position [262, 0]
click at [822, 228] on button "Secure Checkout" at bounding box center [942, 226] width 274 height 21
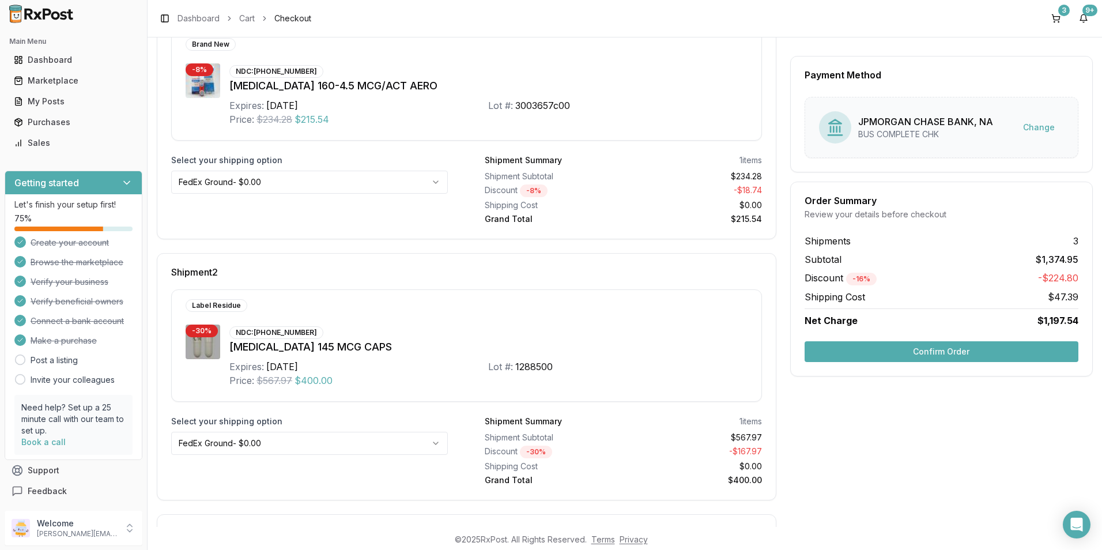
scroll to position [240, 0]
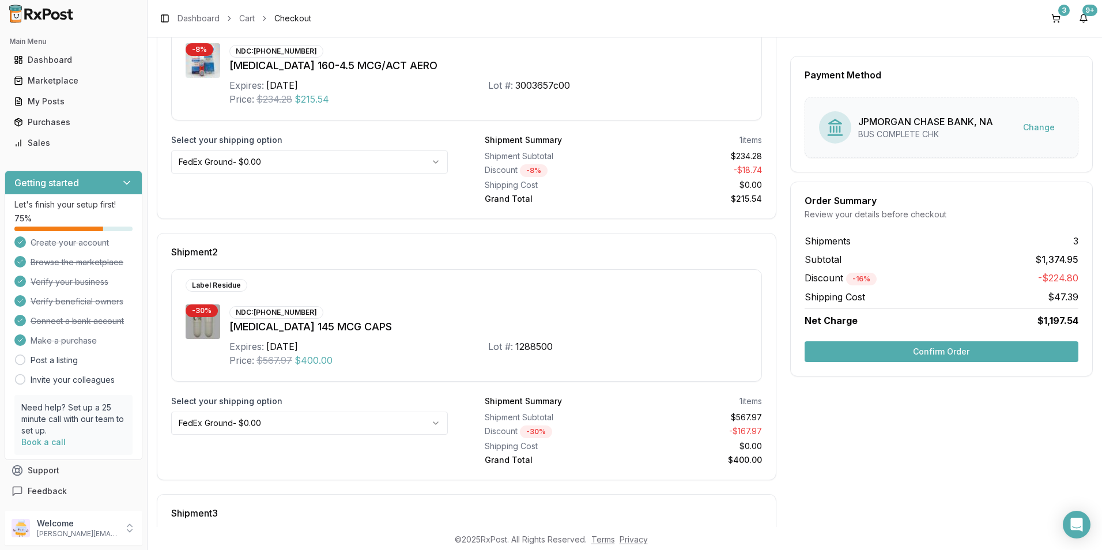
click at [960, 349] on button "Confirm Order" at bounding box center [942, 351] width 274 height 21
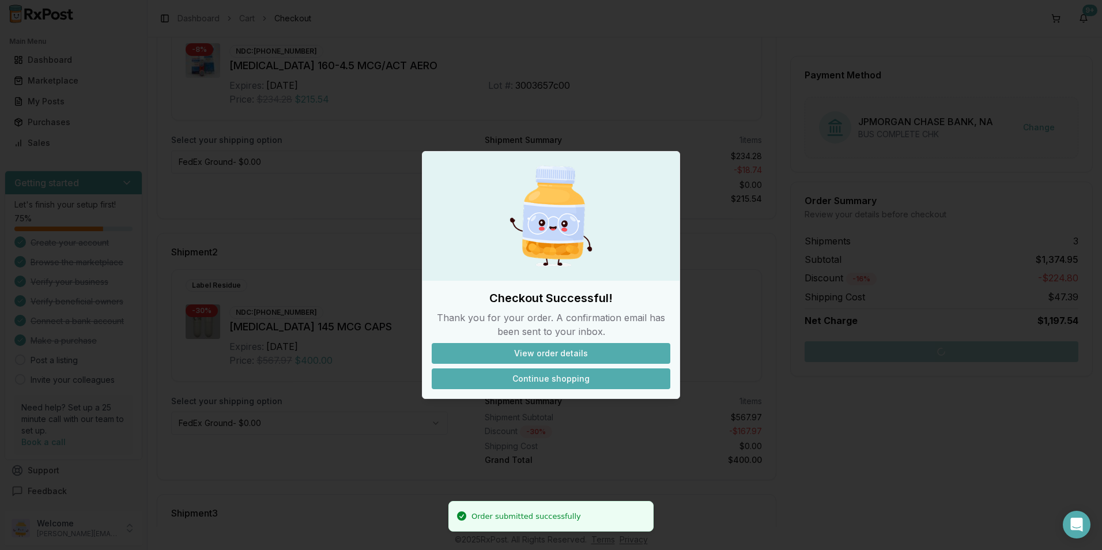
click at [555, 378] on button "Continue shopping" at bounding box center [551, 378] width 239 height 21
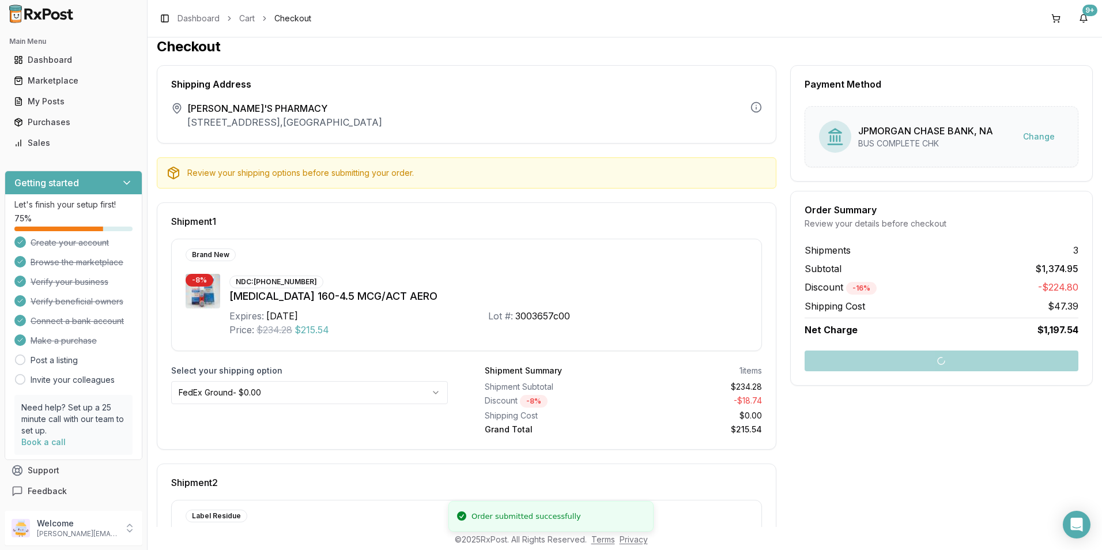
scroll to position [0, 0]
